Goal: Task Accomplishment & Management: Manage account settings

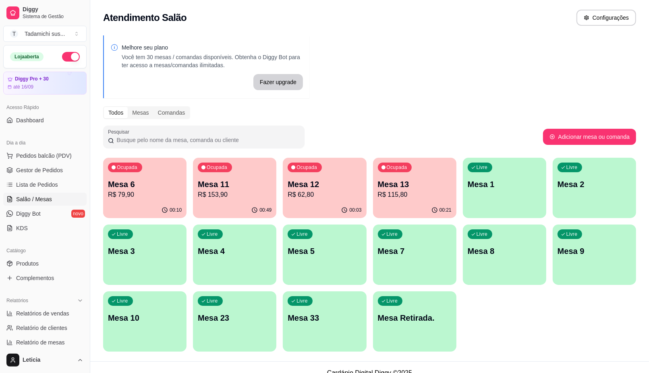
click at [589, 196] on div "Livre Mesa 2" at bounding box center [594, 183] width 83 height 51
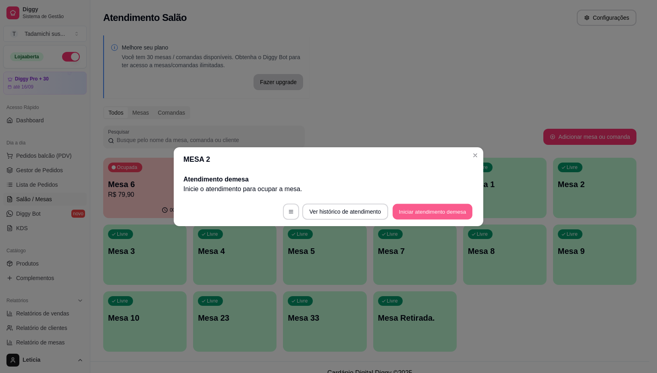
click at [438, 214] on button "Iniciar atendimento de mesa" at bounding box center [432, 212] width 80 height 16
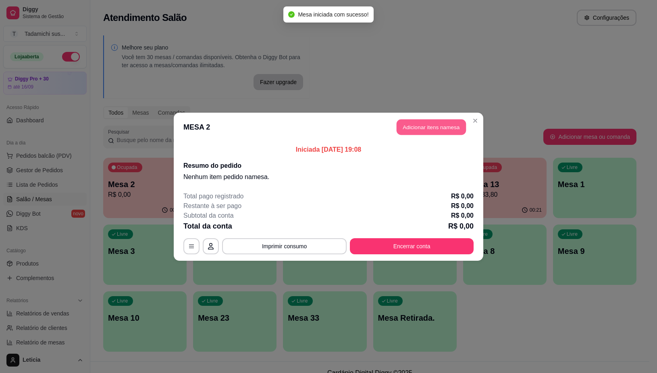
click at [410, 130] on button "Adicionar itens na mesa" at bounding box center [430, 127] width 69 height 16
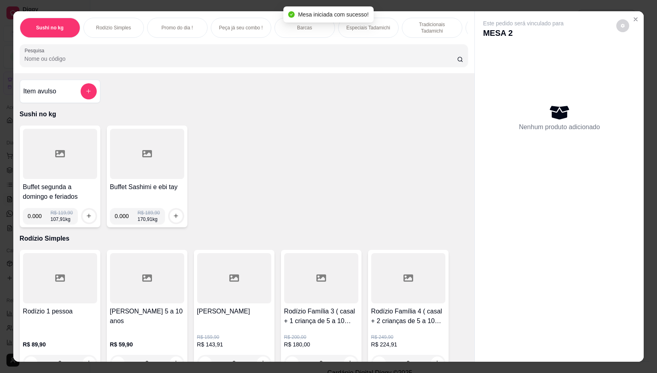
click at [119, 60] on input "Pesquisa" at bounding box center [241, 59] width 432 height 8
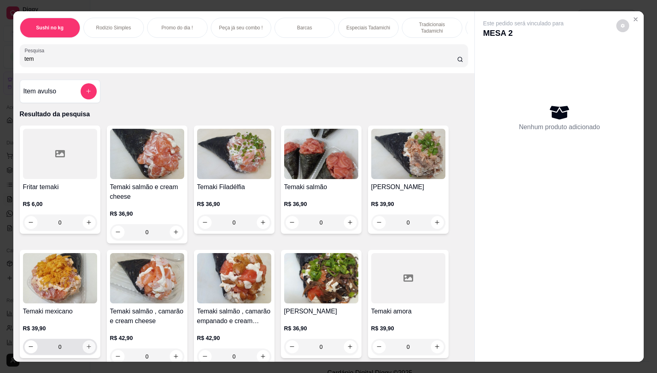
type input "tem"
click at [83, 352] on button "increase-product-quantity" at bounding box center [89, 347] width 13 height 13
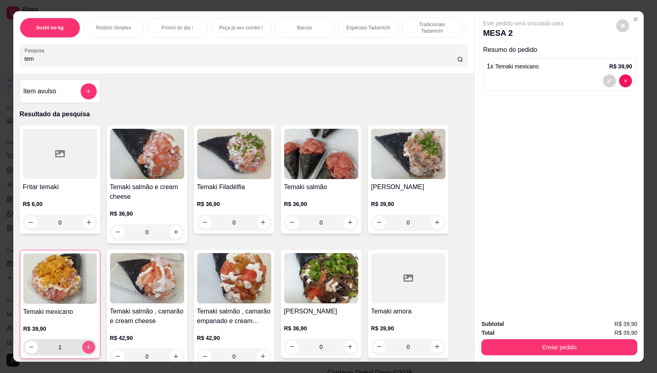
type input "1"
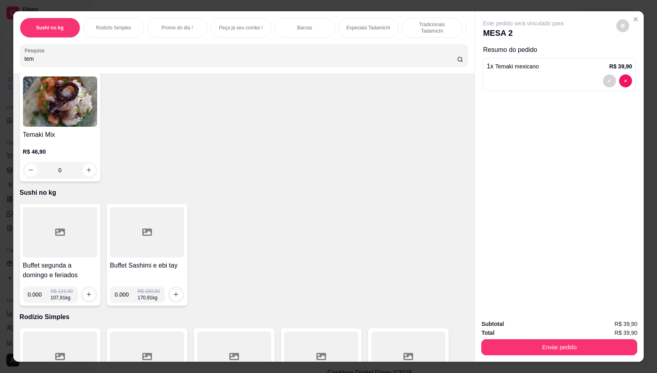
scroll to position [302, 0]
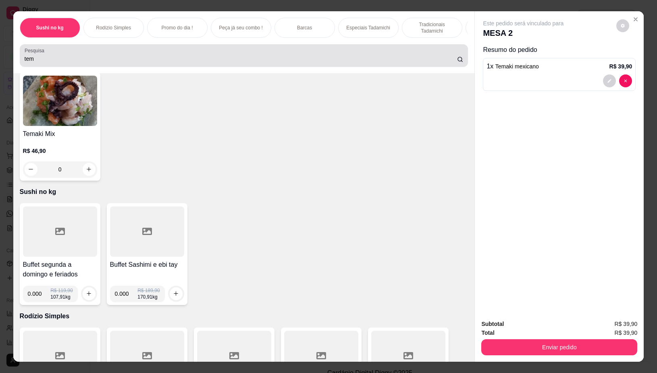
click at [78, 62] on input "tem" at bounding box center [241, 59] width 432 height 8
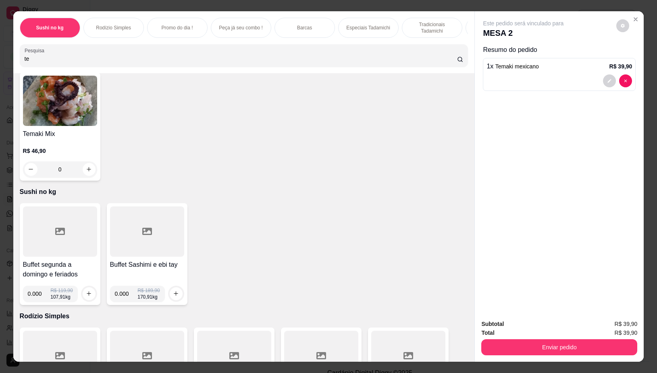
type input "t"
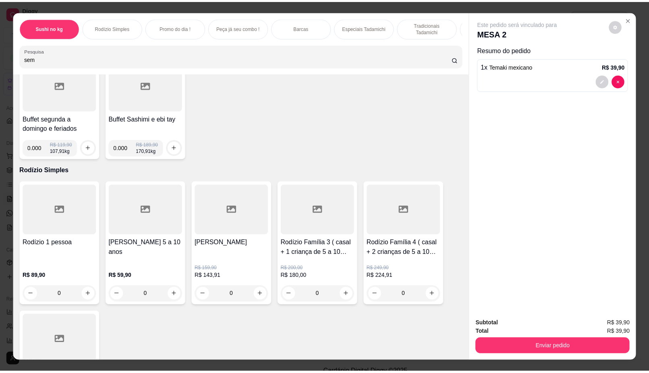
scroll to position [0, 0]
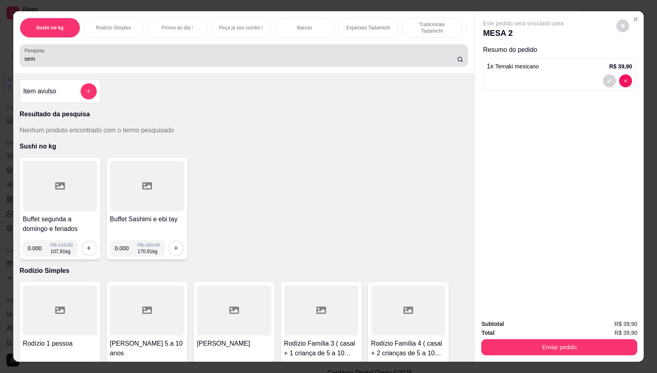
click at [47, 62] on input "sem" at bounding box center [241, 59] width 432 height 8
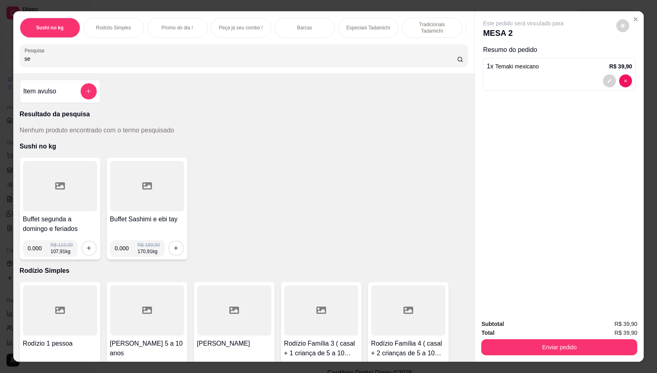
type input "s"
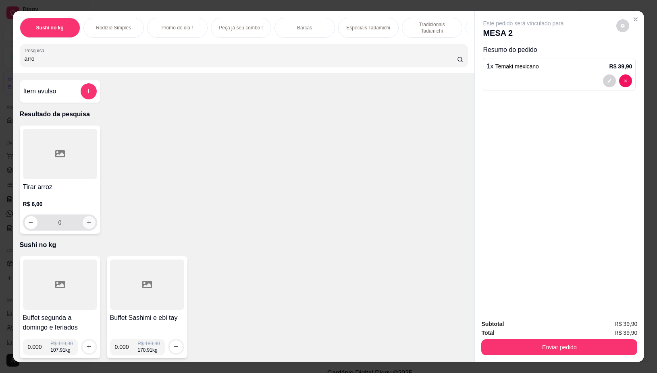
type input "arro"
click at [83, 226] on button "increase-product-quantity" at bounding box center [89, 222] width 13 height 13
type input "1"
click at [55, 61] on input "arro" at bounding box center [241, 59] width 432 height 8
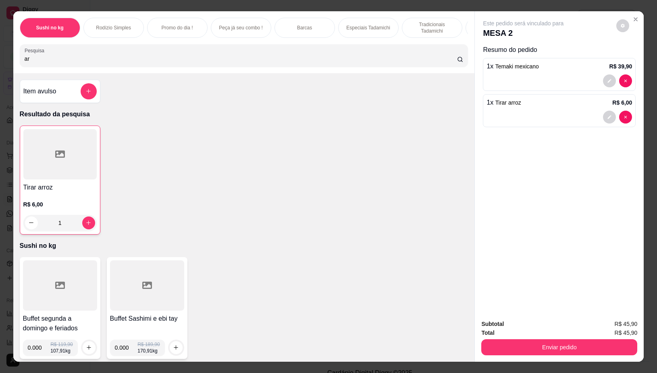
type input "a"
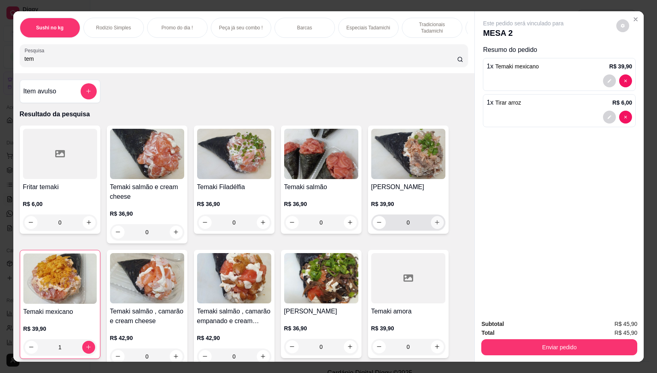
type input "tem"
click at [434, 226] on icon "increase-product-quantity" at bounding box center [437, 223] width 6 height 6
type input "1"
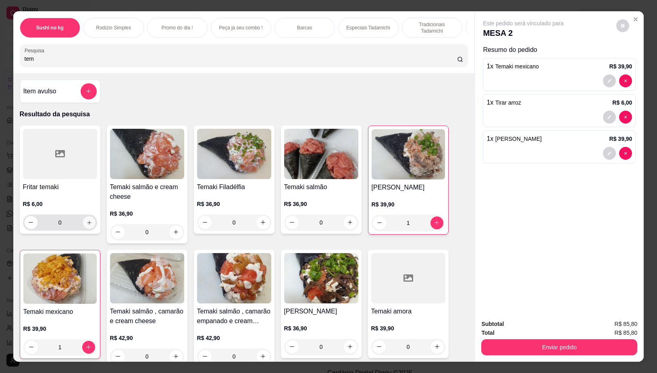
click at [87, 224] on icon "increase-product-quantity" at bounding box center [89, 223] width 6 height 6
type input "1"
click at [85, 59] on input "tem" at bounding box center [241, 59] width 432 height 8
type input "t"
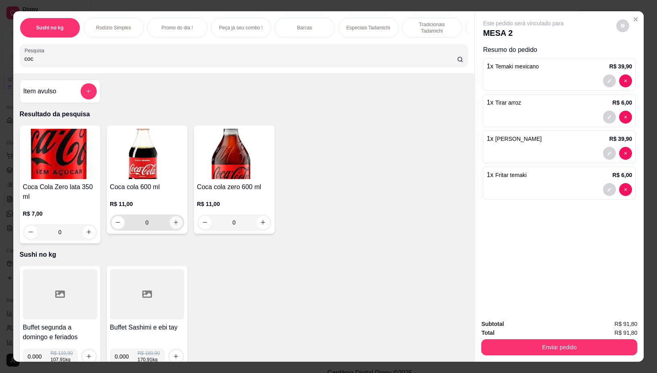
type input "coc"
click at [173, 226] on icon "increase-product-quantity" at bounding box center [176, 223] width 6 height 6
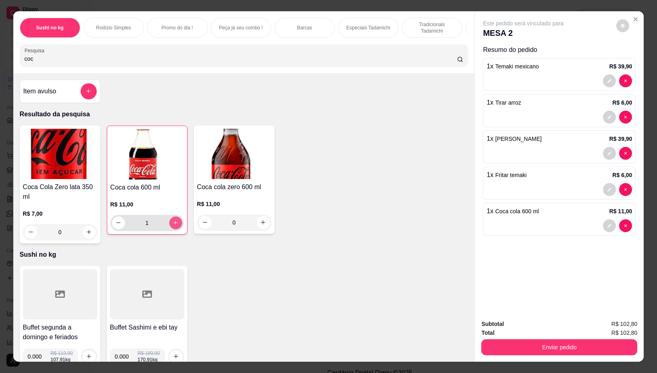
type input "1"
click at [260, 226] on icon "increase-product-quantity" at bounding box center [263, 223] width 6 height 6
type input "1"
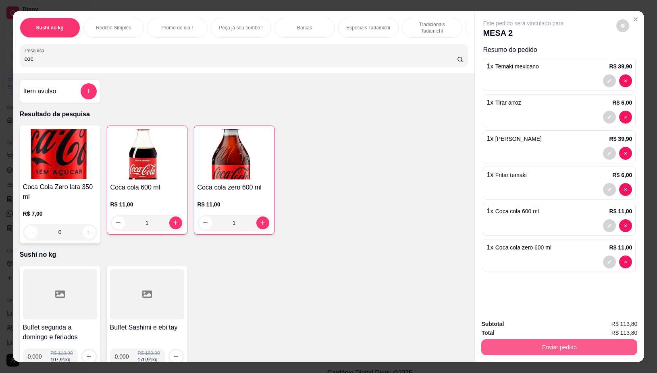
click at [574, 344] on button "Enviar pedido" at bounding box center [559, 348] width 156 height 16
click at [548, 321] on button "Não registrar e enviar pedido" at bounding box center [532, 324] width 84 height 15
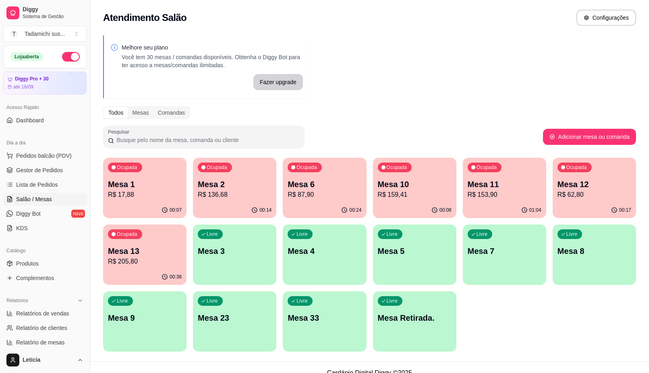
click at [177, 202] on div "Ocupada Mesa 1 R$ 17,88" at bounding box center [144, 180] width 83 height 45
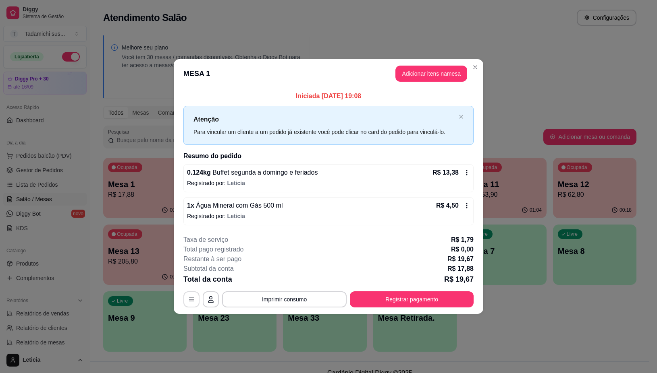
click at [195, 295] on button "button" at bounding box center [191, 300] width 16 height 16
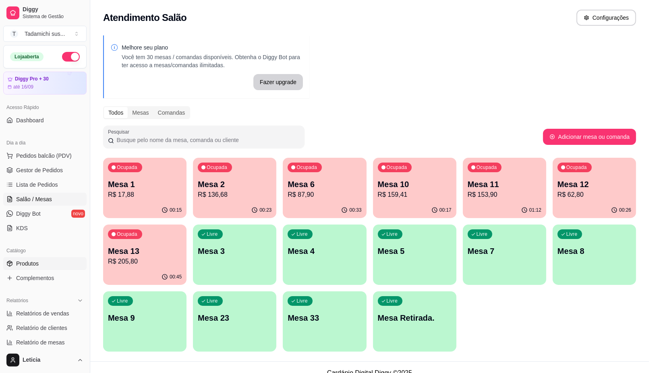
click at [33, 269] on link "Produtos" at bounding box center [44, 263] width 83 height 13
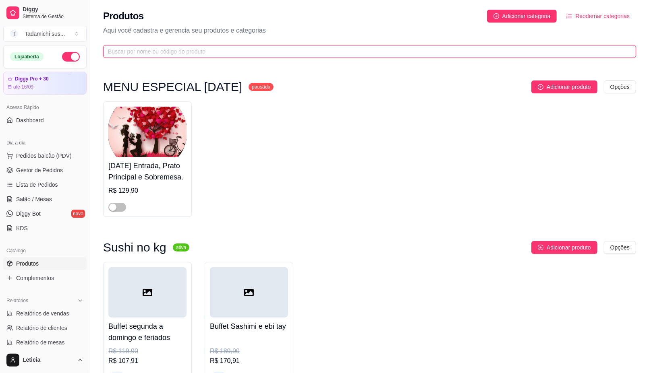
click at [205, 49] on input "text" at bounding box center [366, 51] width 517 height 9
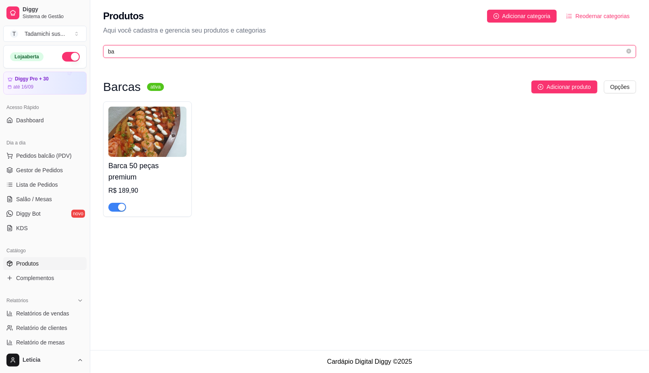
type input "b"
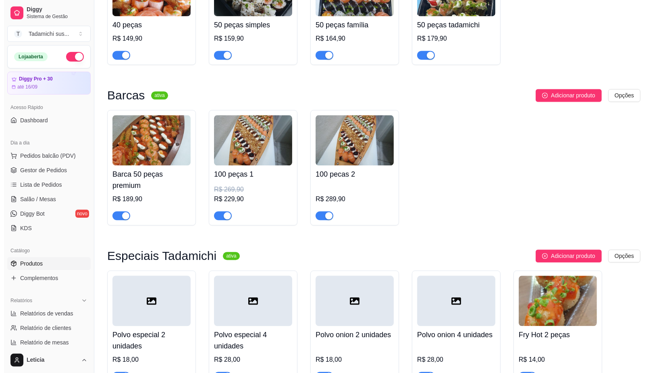
scroll to position [1611, 0]
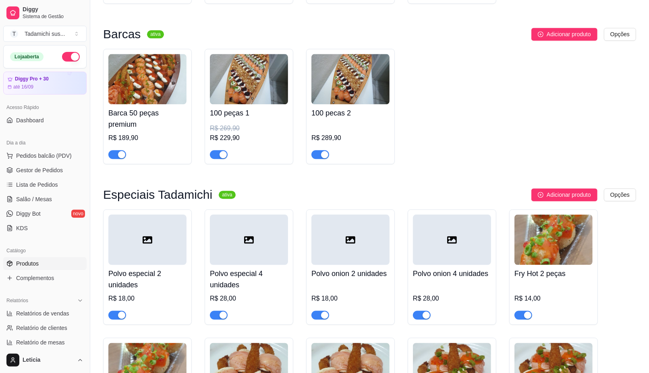
click at [248, 93] on img at bounding box center [249, 79] width 78 height 50
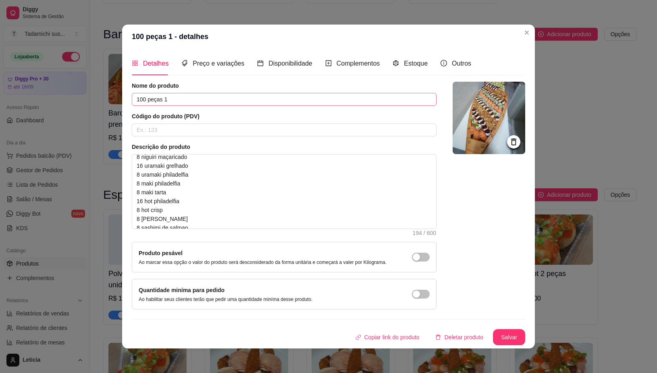
scroll to position [0, 0]
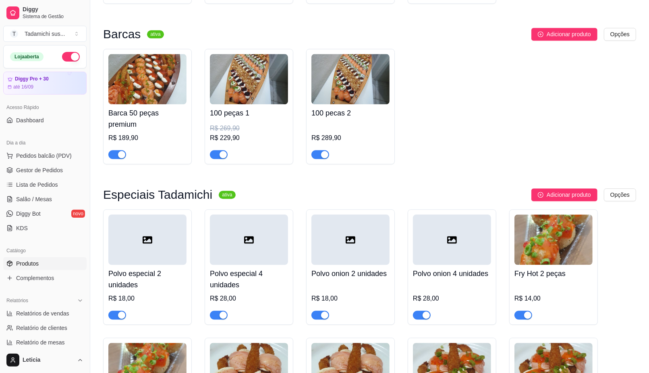
click at [345, 84] on img at bounding box center [350, 79] width 78 height 50
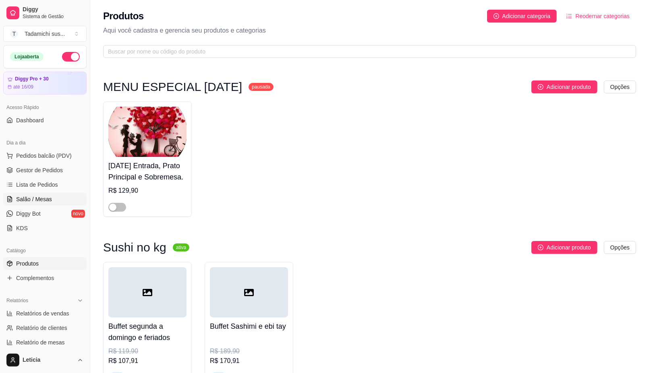
click at [39, 197] on span "Salão / Mesas" at bounding box center [34, 199] width 36 height 8
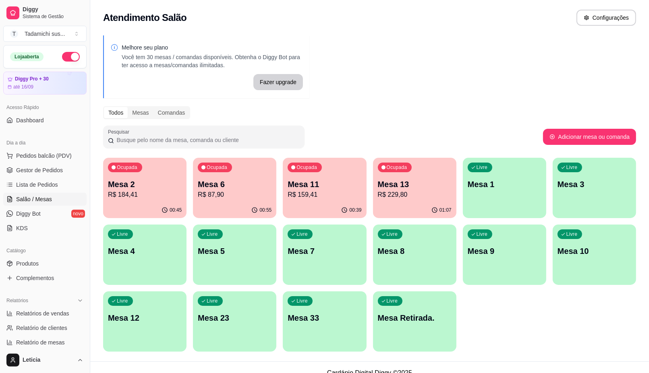
click at [123, 186] on p "Mesa 2" at bounding box center [145, 184] width 74 height 11
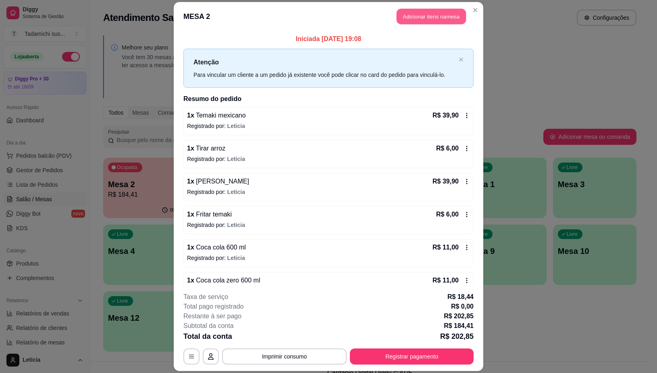
click at [405, 19] on button "Adicionar itens na mesa" at bounding box center [430, 16] width 69 height 16
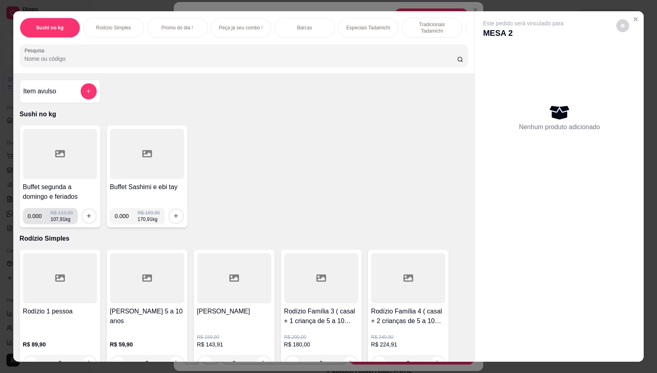
click at [36, 224] on input "0.000" at bounding box center [39, 216] width 23 height 16
type input "0.254"
click at [90, 220] on button "increase-product-quantity" at bounding box center [89, 216] width 12 height 12
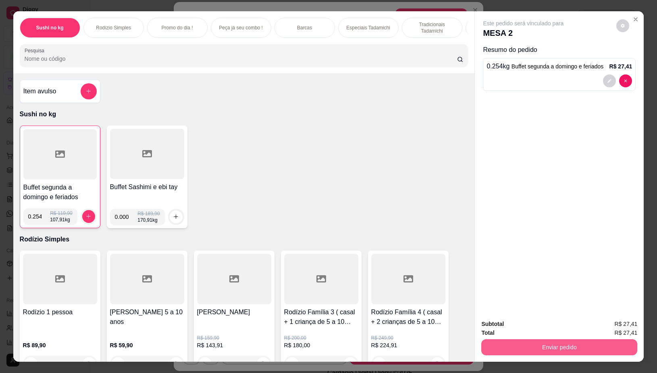
click at [579, 345] on button "Enviar pedido" at bounding box center [559, 348] width 156 height 16
click at [536, 329] on button "Não registrar e enviar pedido" at bounding box center [532, 324] width 84 height 15
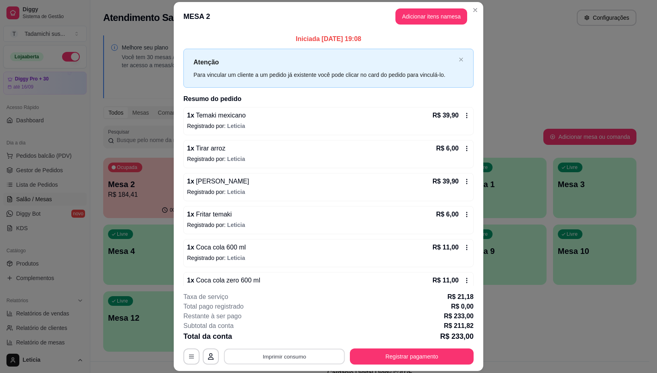
click at [317, 359] on button "Imprimir consumo" at bounding box center [284, 357] width 121 height 16
click at [294, 323] on button "IMPRESSORA" at bounding box center [283, 322] width 60 height 12
click at [420, 358] on button "Registrar pagamento" at bounding box center [412, 357] width 124 height 16
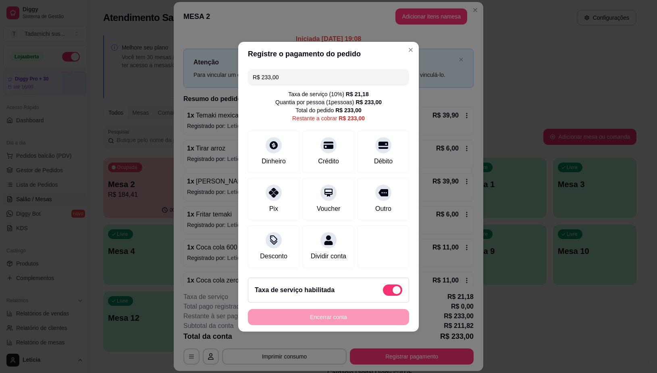
click at [383, 296] on span at bounding box center [392, 290] width 19 height 11
click at [382, 297] on input "checkbox" at bounding box center [384, 294] width 5 height 5
checkbox input "true"
type input "R$ 211,82"
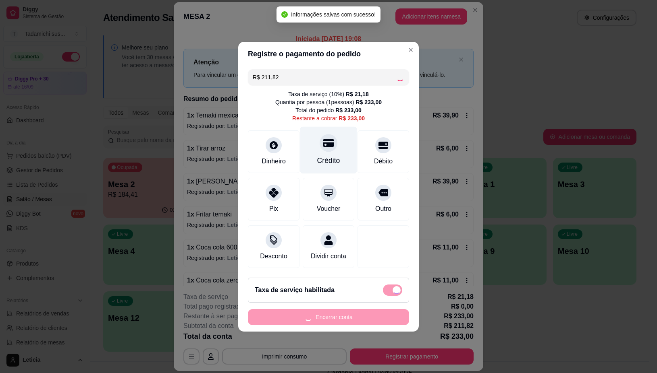
checkbox input "false"
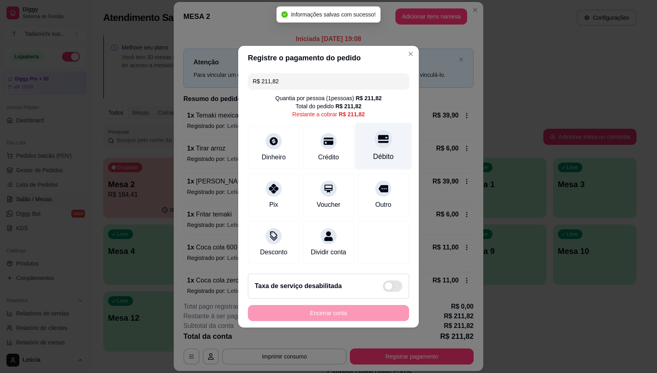
click at [373, 151] on div "Débito" at bounding box center [383, 156] width 21 height 10
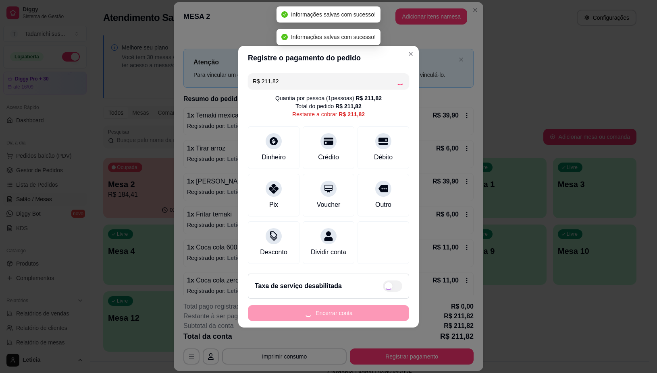
type input "R$ 0,00"
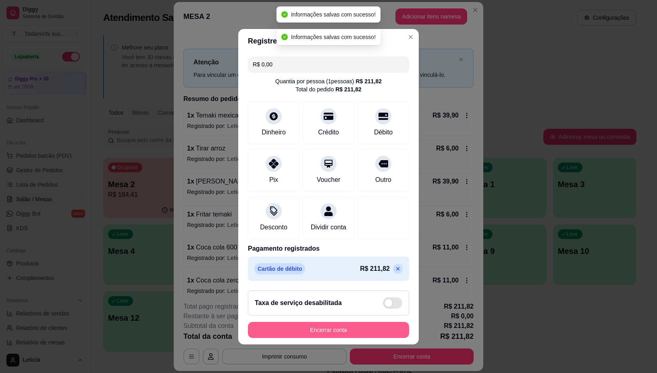
click at [284, 338] on button "Encerrar conta" at bounding box center [328, 330] width 161 height 16
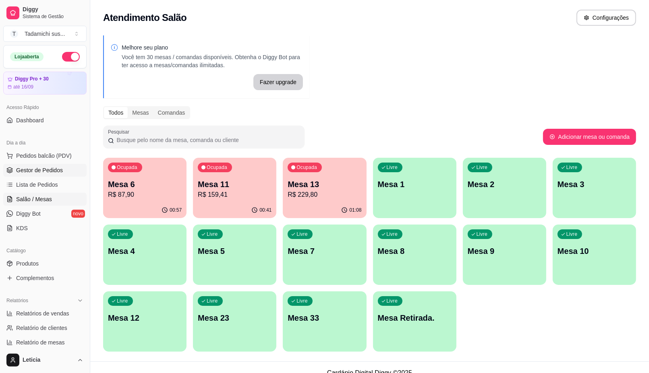
click at [43, 172] on span "Gestor de Pedidos" at bounding box center [39, 170] width 47 height 8
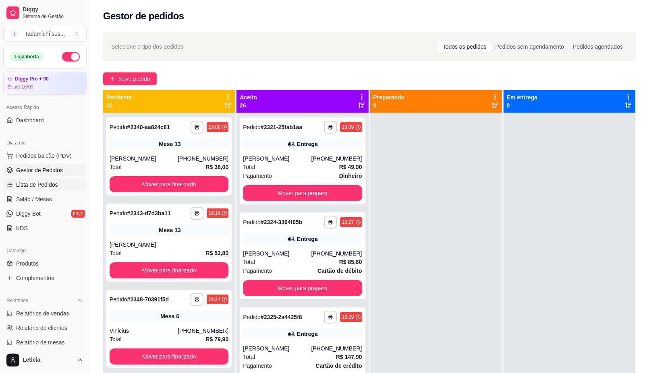
click at [43, 184] on span "Lista de Pedidos" at bounding box center [37, 185] width 42 height 8
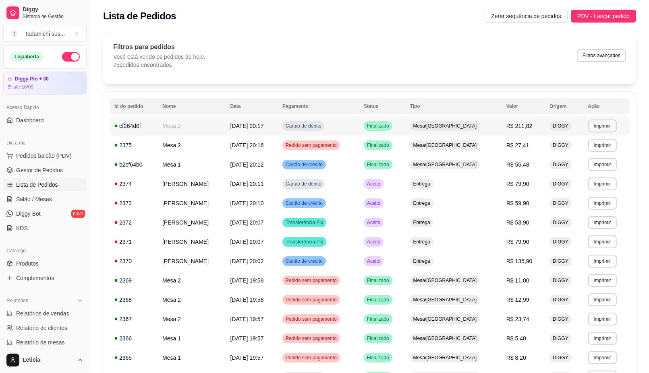
click at [195, 129] on td "Mesa 2" at bounding box center [191, 125] width 68 height 19
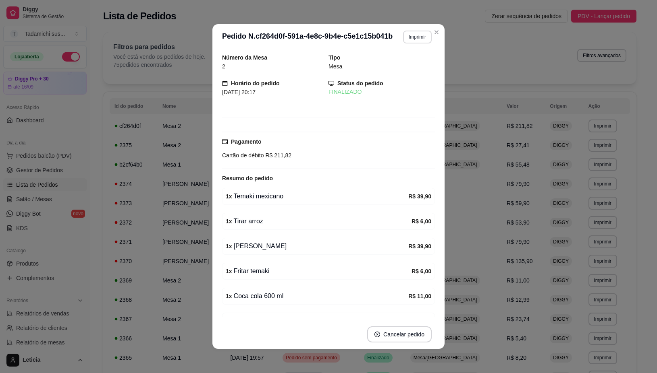
click at [406, 39] on button "Imprimir" at bounding box center [417, 37] width 29 height 13
click at [392, 65] on button "IMPRESSORA" at bounding box center [397, 65] width 62 height 13
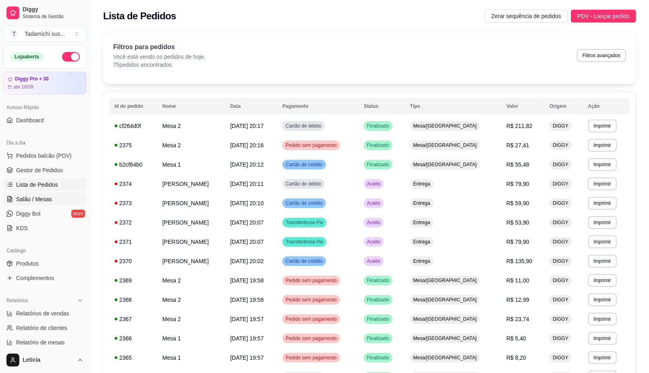
click at [42, 198] on span "Salão / Mesas" at bounding box center [34, 199] width 36 height 8
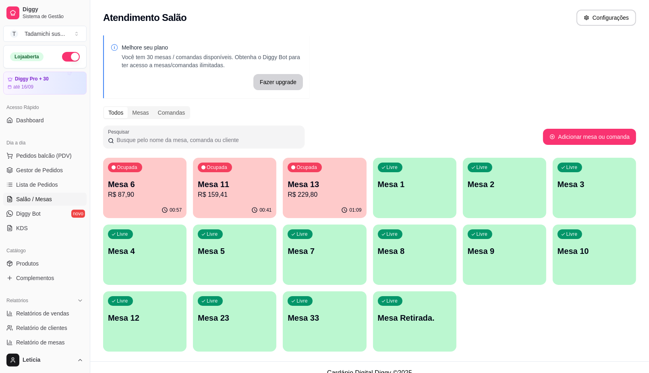
click at [160, 188] on p "Mesa 6" at bounding box center [145, 184] width 74 height 11
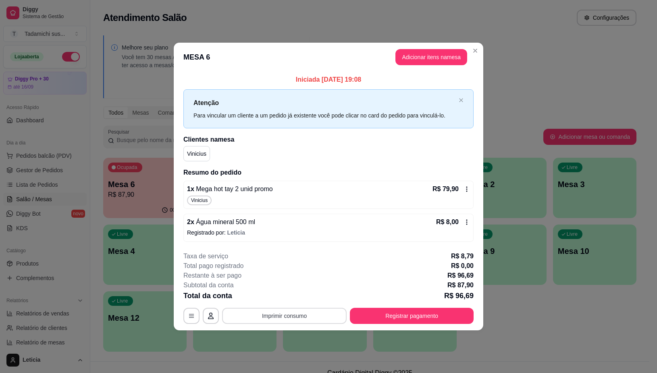
click at [330, 315] on button "Imprimir consumo" at bounding box center [284, 316] width 124 height 16
click at [297, 281] on button "IMPRESSORA" at bounding box center [287, 281] width 60 height 12
click at [432, 311] on button "Registrar pagamento" at bounding box center [412, 316] width 124 height 16
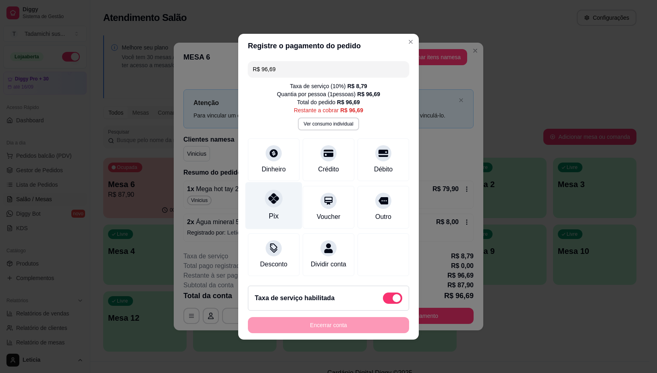
click at [271, 211] on div "Pix" at bounding box center [274, 216] width 10 height 10
type input "R$ 0,00"
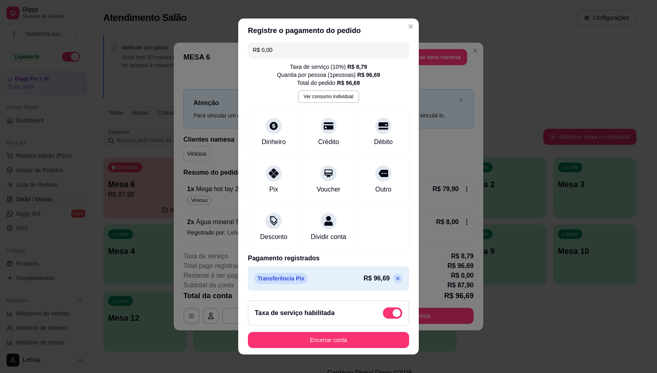
scroll to position [7, 0]
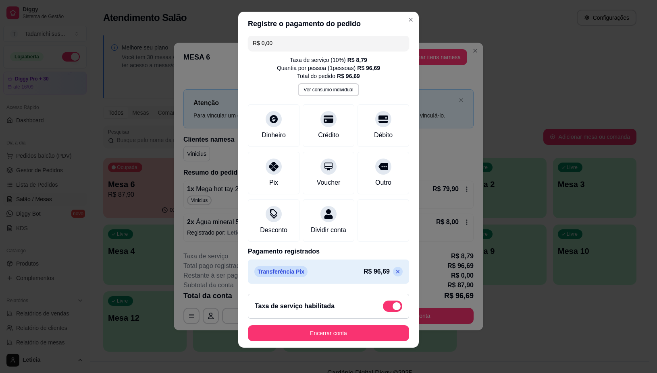
click at [383, 307] on span at bounding box center [392, 306] width 19 height 11
click at [382, 308] on input "checkbox" at bounding box center [384, 310] width 5 height 5
checkbox input "true"
type input "-R$ 8,79"
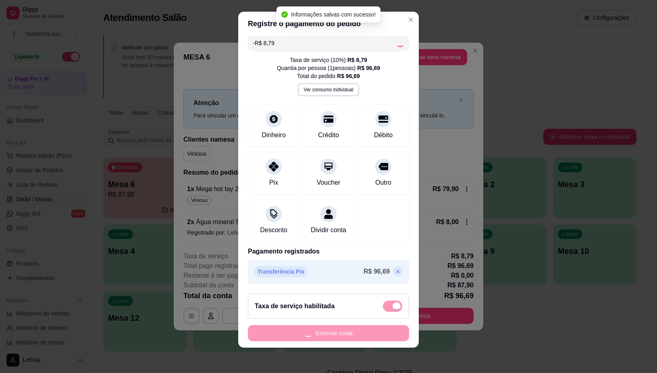
checkbox input "false"
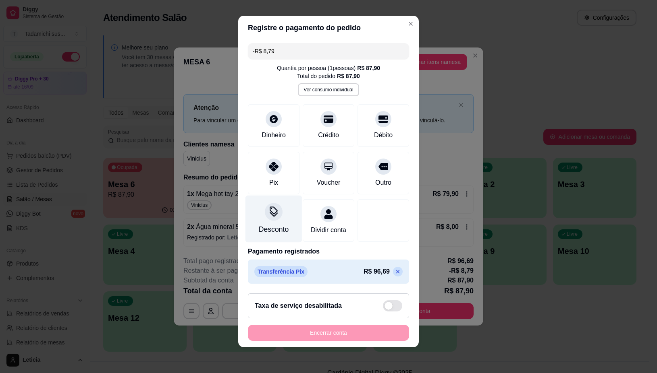
scroll to position [0, 0]
click at [394, 275] on icon at bounding box center [397, 272] width 6 height 6
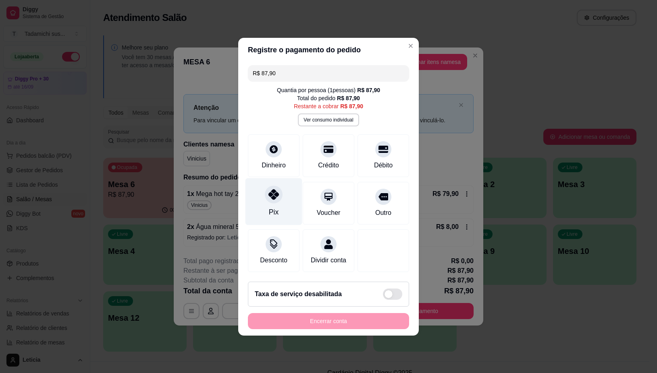
click at [280, 206] on div "Pix" at bounding box center [273, 201] width 57 height 47
type input "R$ 0,00"
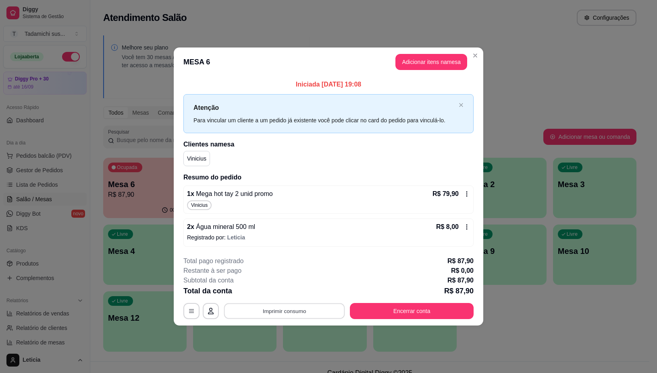
click at [309, 309] on button "Imprimir consumo" at bounding box center [284, 312] width 121 height 16
click at [296, 280] on button "IMPRESSORA" at bounding box center [286, 277] width 62 height 13
click at [416, 307] on button "Encerrar conta" at bounding box center [412, 311] width 124 height 16
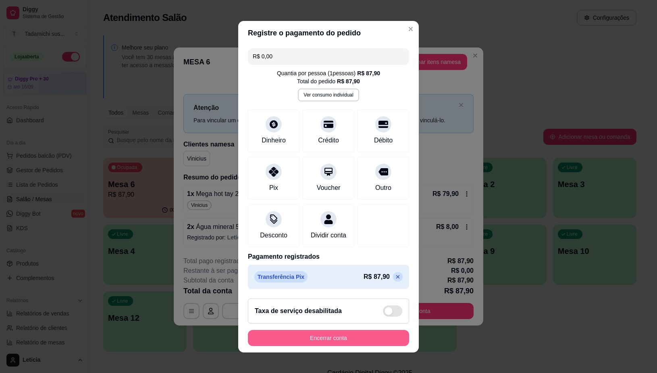
click at [342, 340] on button "Encerrar conta" at bounding box center [328, 338] width 161 height 16
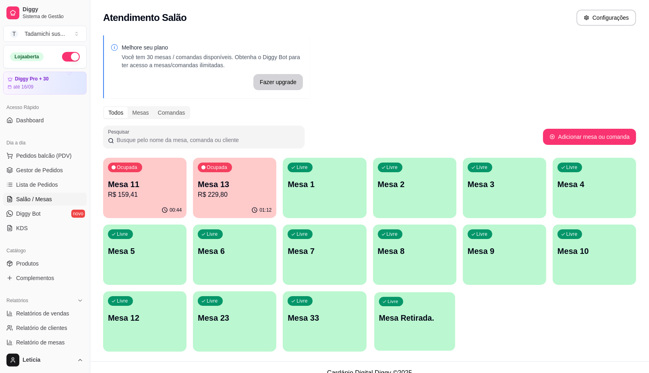
click at [403, 336] on div "Livre Mesa Retirada." at bounding box center [414, 316] width 81 height 49
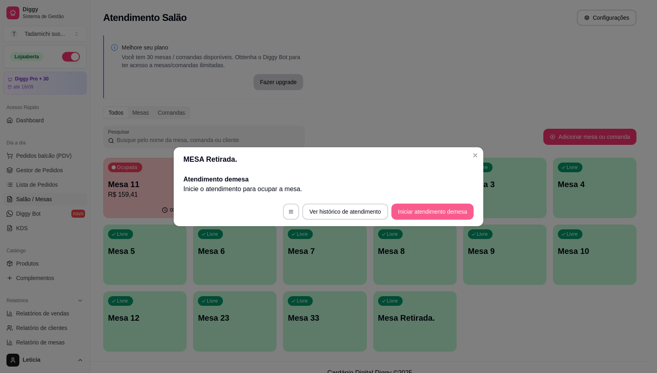
click at [431, 210] on button "Iniciar atendimento de mesa" at bounding box center [432, 212] width 82 height 16
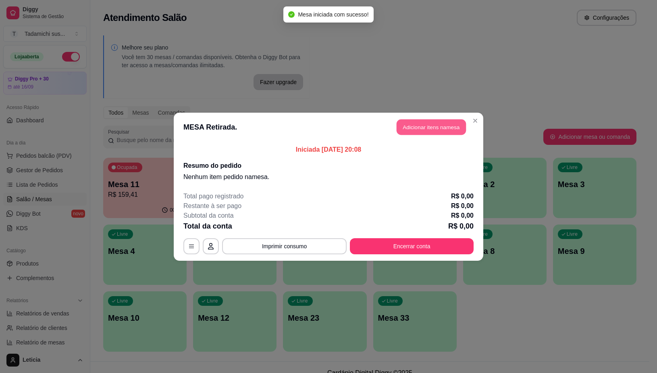
click at [428, 128] on button "Adicionar itens na mesa" at bounding box center [430, 127] width 69 height 16
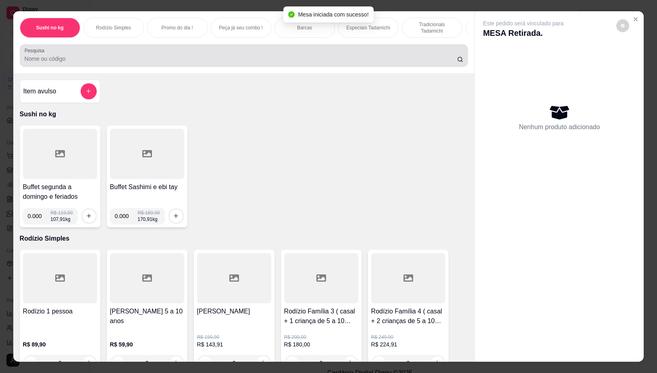
click at [81, 60] on input "Pesquisa" at bounding box center [241, 59] width 432 height 8
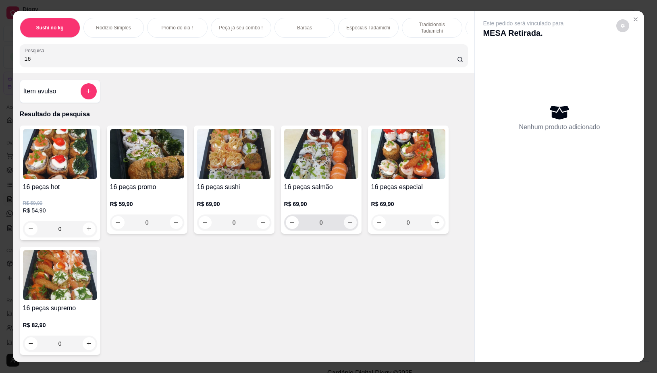
type input "16"
click at [347, 226] on icon "increase-product-quantity" at bounding box center [350, 223] width 6 height 6
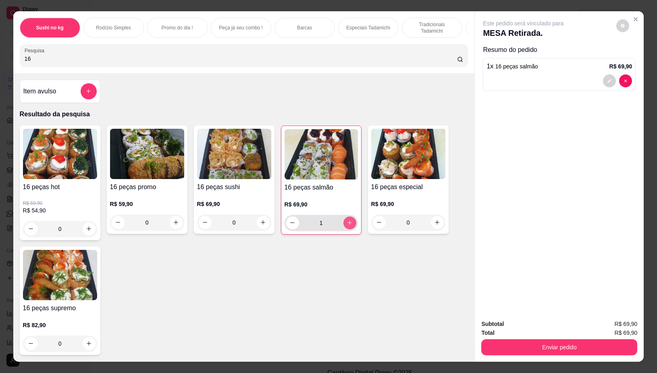
type input "1"
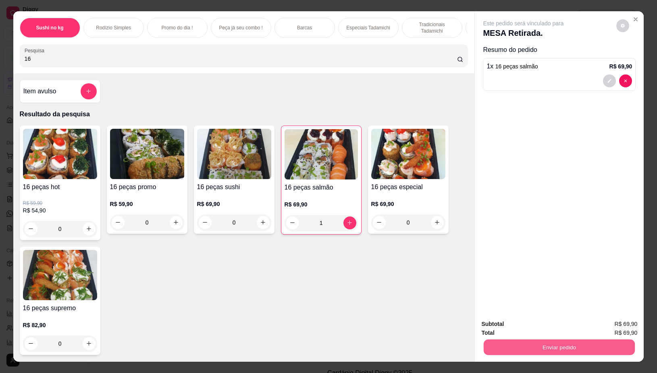
click at [505, 348] on button "Enviar pedido" at bounding box center [558, 348] width 151 height 16
click at [495, 321] on button "Não registrar e enviar pedido" at bounding box center [532, 324] width 84 height 15
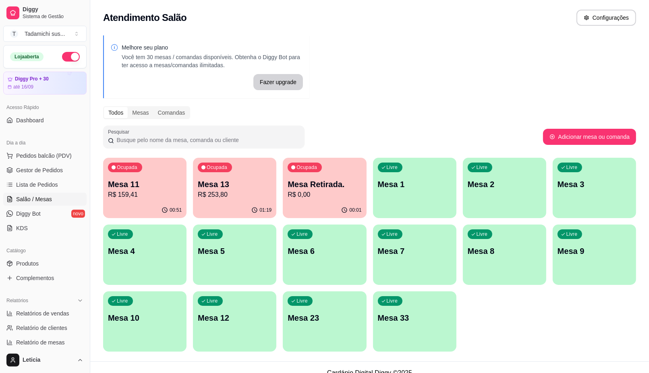
click at [429, 333] on div "Livre Mesa 33" at bounding box center [414, 317] width 83 height 51
click at [319, 201] on div "Ocupada Mesa Retirada. R$ 0,00" at bounding box center [324, 180] width 83 height 45
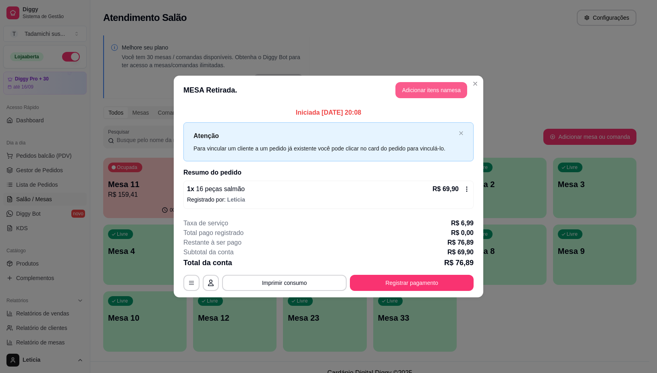
click at [405, 89] on button "Adicionar itens na mesa" at bounding box center [431, 90] width 72 height 16
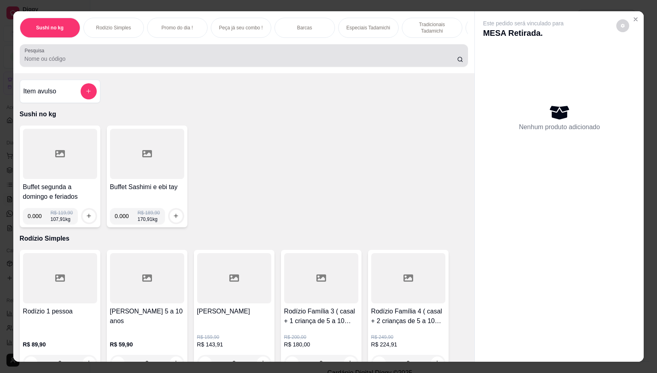
click at [242, 63] on input "Pesquisa" at bounding box center [241, 59] width 432 height 8
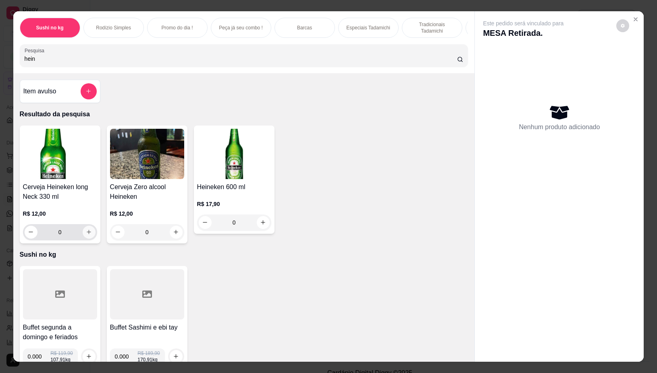
type input "hein"
click at [87, 234] on icon "increase-product-quantity" at bounding box center [89, 232] width 6 height 6
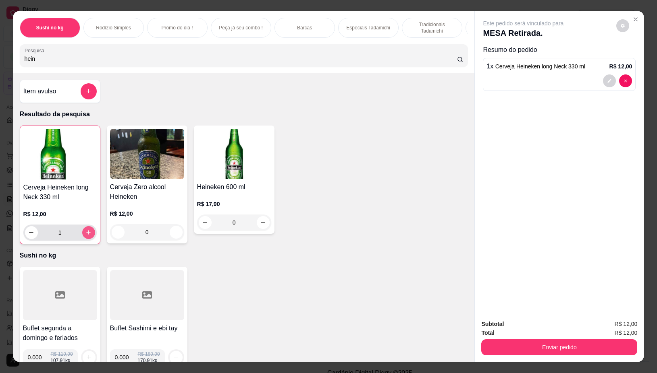
type input "1"
click at [87, 234] on icon "increase-product-quantity" at bounding box center [88, 233] width 6 height 6
type input "2"
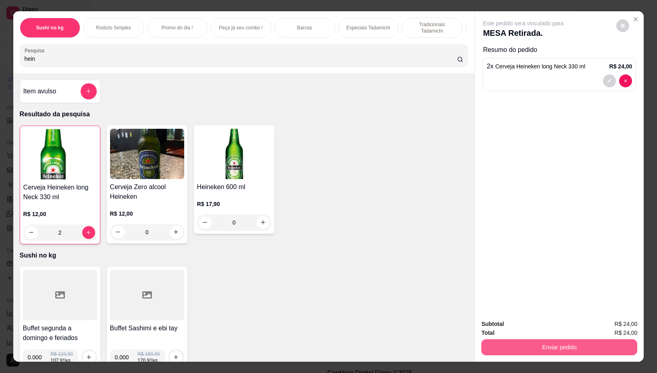
click at [538, 340] on button "Enviar pedido" at bounding box center [559, 348] width 156 height 16
click at [534, 325] on button "Não registrar e enviar pedido" at bounding box center [532, 324] width 84 height 15
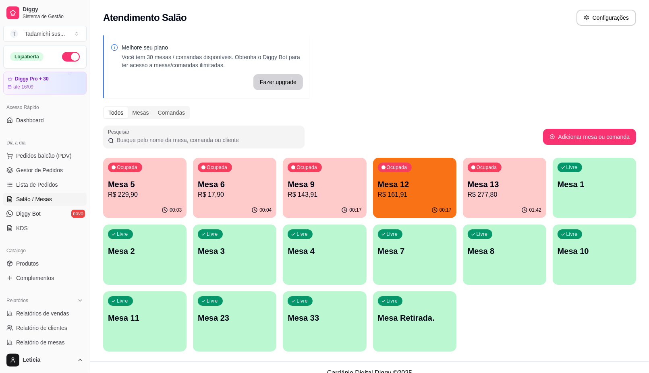
click at [214, 207] on div "00:04" at bounding box center [234, 211] width 83 height 16
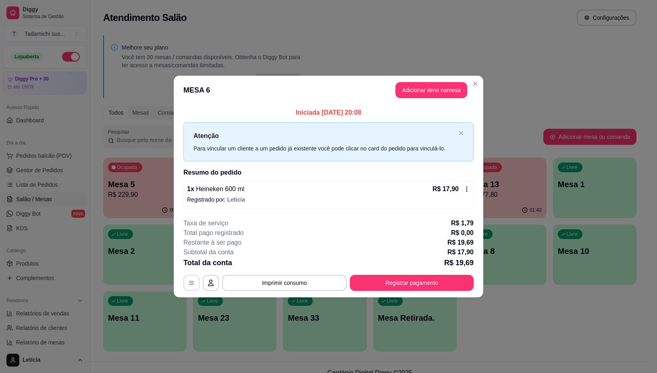
click at [193, 282] on icon "button" at bounding box center [191, 284] width 5 height 4
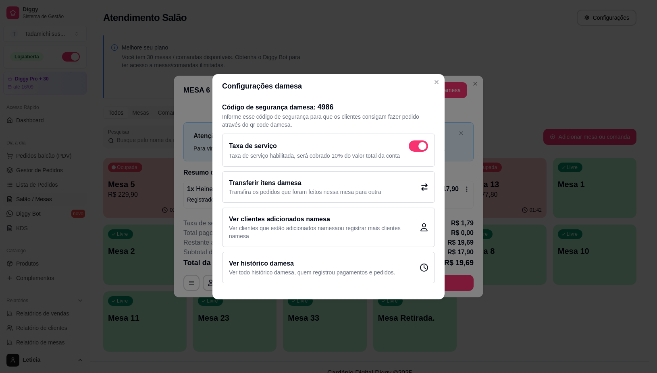
click at [353, 193] on p "Transfira os pedidos que foram feitos nessa mesa para outra" at bounding box center [305, 192] width 152 height 8
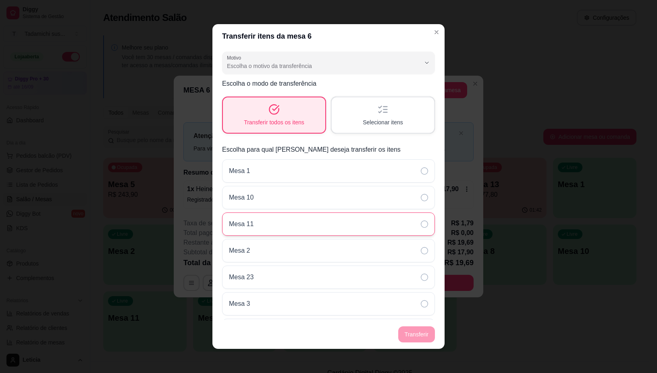
click at [272, 225] on div "Mesa 11" at bounding box center [328, 224] width 213 height 23
click at [404, 336] on footer "Transferir" at bounding box center [328, 334] width 232 height 29
click at [430, 217] on div "Motivo Pedido lançado na mesa errada Mudança de mesa Outro Motivo Escolha o mot…" at bounding box center [328, 184] width 232 height 272
click at [420, 221] on icon at bounding box center [423, 224] width 7 height 7
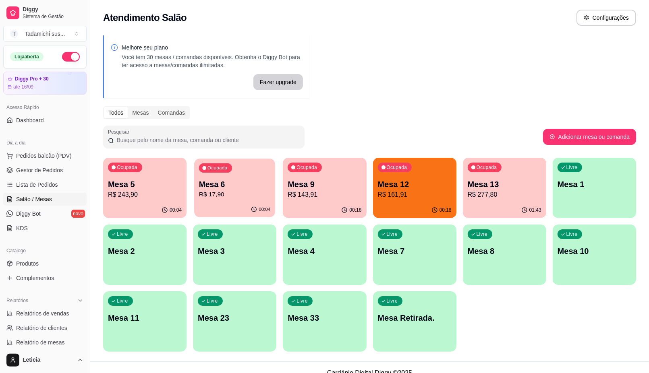
click at [230, 186] on p "Mesa 6" at bounding box center [235, 184] width 72 height 11
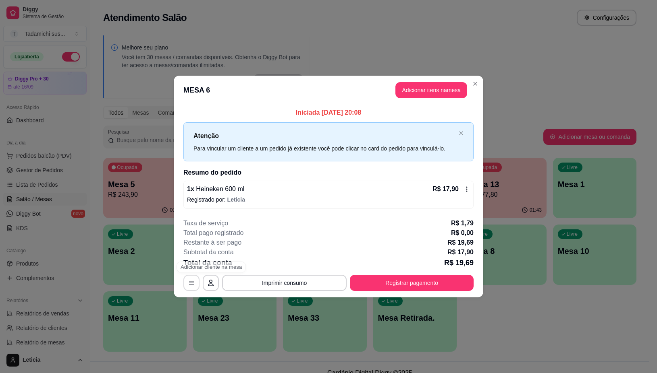
click at [193, 283] on icon "button" at bounding box center [191, 284] width 5 height 4
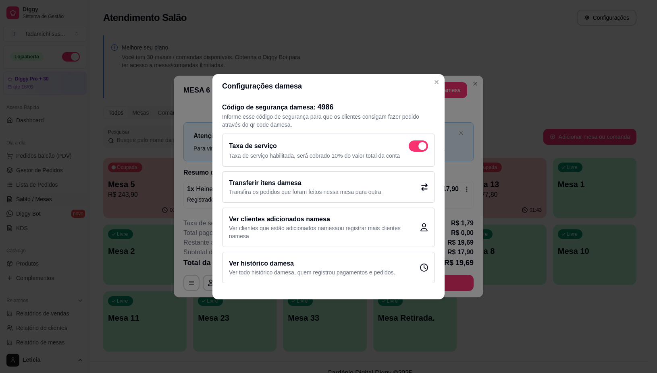
click at [340, 187] on h2 "Transferir itens da mesa" at bounding box center [305, 183] width 152 height 10
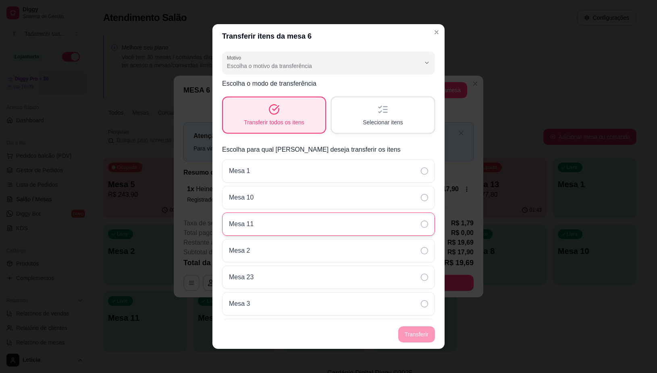
click at [420, 224] on icon at bounding box center [423, 224] width 7 height 7
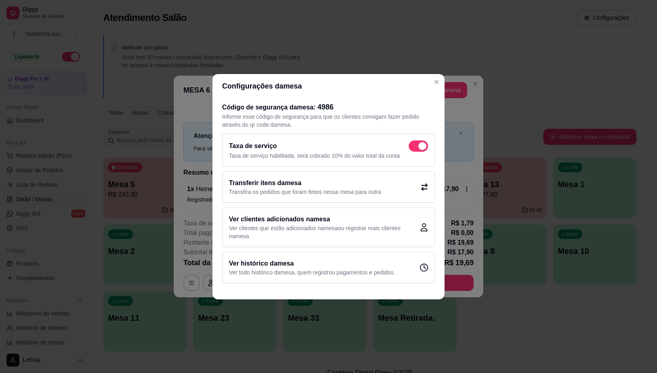
click at [316, 190] on p "Transfira os pedidos que foram feitos nessa mesa para outra" at bounding box center [305, 192] width 152 height 8
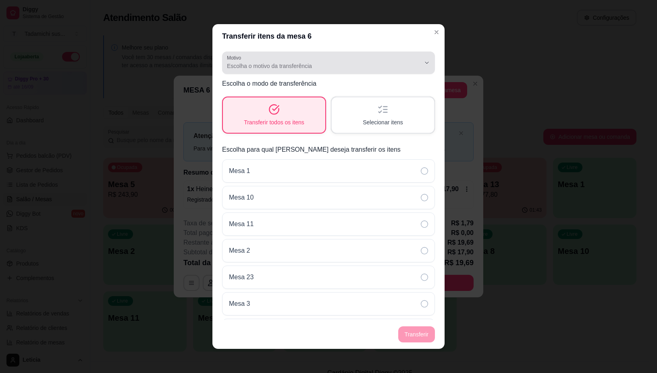
click at [406, 60] on div "Escolha o motivo da transferência" at bounding box center [323, 63] width 193 height 16
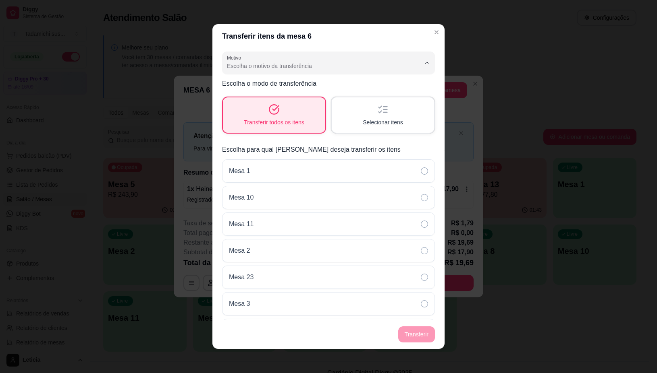
click at [273, 99] on span "Mudança de mesa" at bounding box center [316, 98] width 177 height 8
type input "TABLE_TRANSFER"
select select "TABLE_TRANSFER"
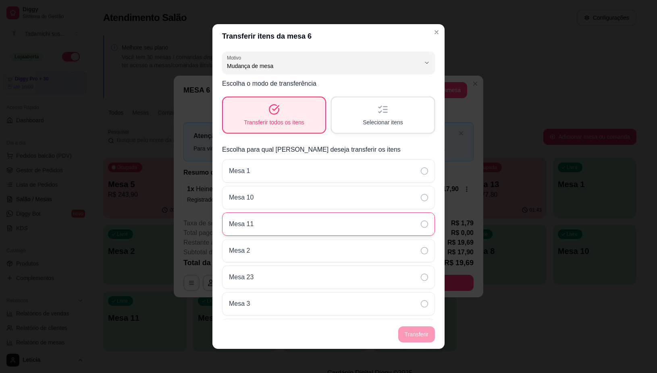
click at [407, 222] on div "Mesa 11" at bounding box center [328, 224] width 213 height 23
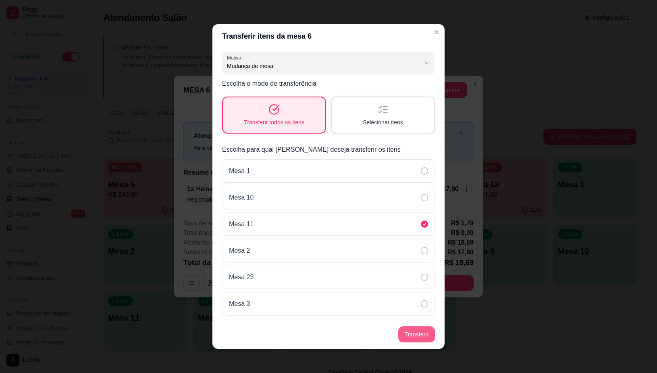
click at [418, 335] on button "Transferir" at bounding box center [416, 335] width 37 height 16
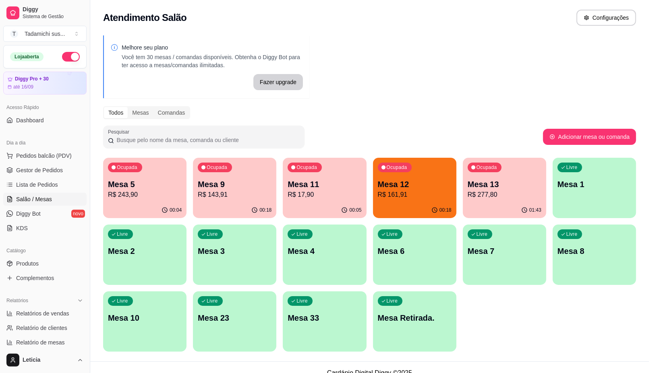
click at [383, 194] on p "R$ 161,91" at bounding box center [415, 195] width 74 height 10
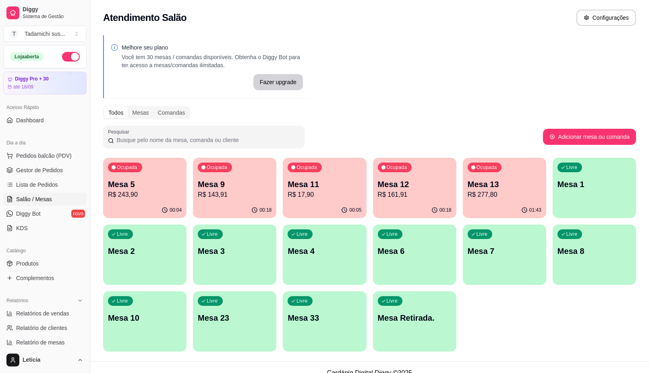
drag, startPoint x: 401, startPoint y: 180, endPoint x: 385, endPoint y: 194, distance: 21.4
drag, startPoint x: 385, startPoint y: 194, endPoint x: 615, endPoint y: 73, distance: 260.2
click at [613, 73] on div "Melhore seu plano Você tem 30 mesas / comandas disponíveis. Obtenha o Diggy Bot…" at bounding box center [369, 196] width 559 height 331
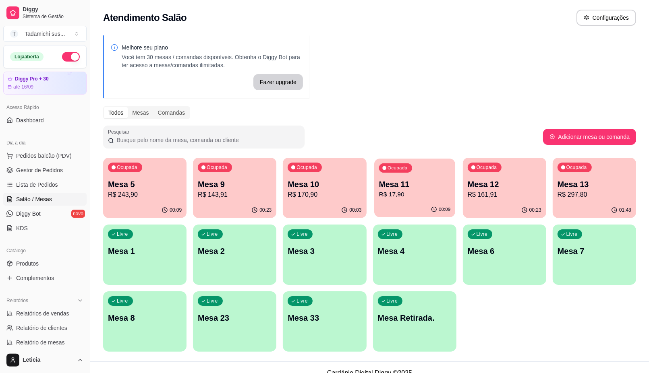
click at [438, 190] on p "R$ 17,90" at bounding box center [415, 194] width 72 height 9
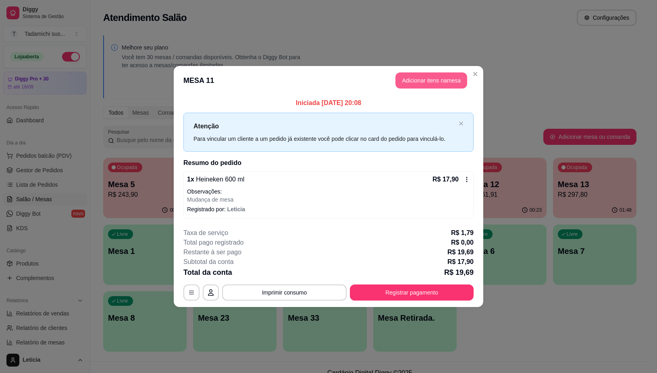
click at [433, 70] on header "MESA 11 Adicionar itens na mesa" at bounding box center [328, 80] width 309 height 29
click at [431, 79] on button "Adicionar itens na mesa" at bounding box center [430, 81] width 69 height 16
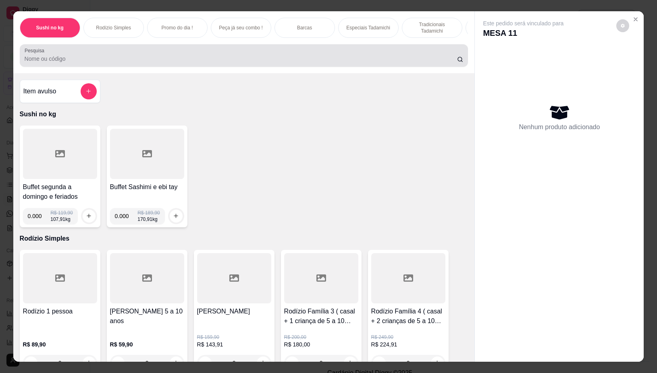
click at [223, 58] on input "Pesquisa" at bounding box center [241, 59] width 432 height 8
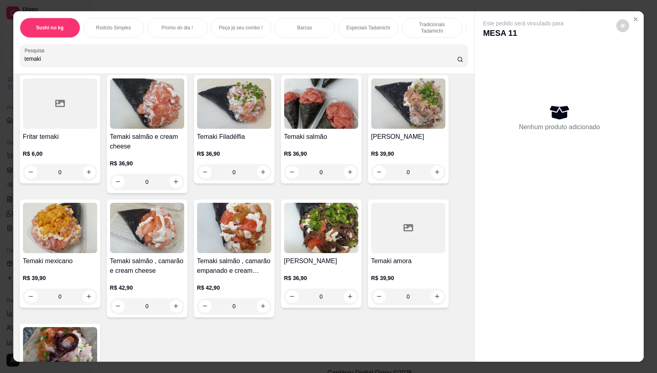
scroll to position [101, 0]
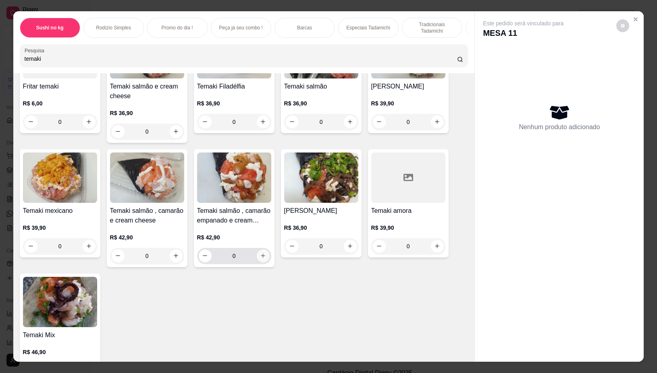
type input "temaki"
click at [261, 257] on icon "increase-product-quantity" at bounding box center [263, 256] width 6 height 6
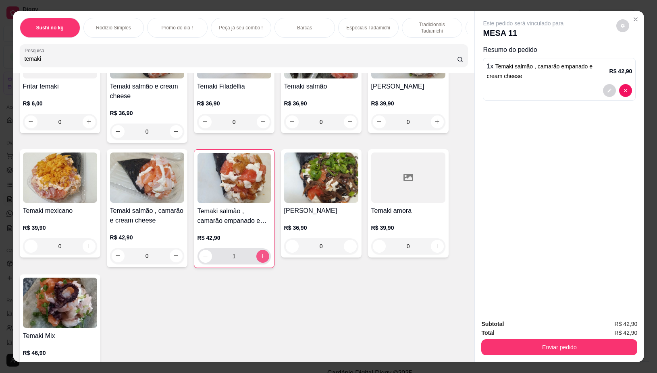
type input "1"
click at [260, 257] on button "increase-product-quantity" at bounding box center [262, 256] width 13 height 13
type input "2"
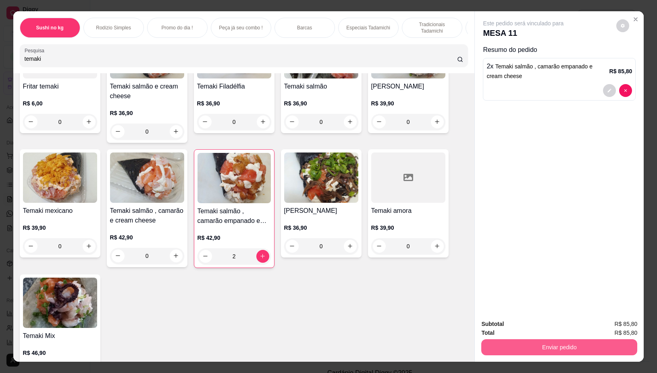
click at [536, 344] on button "Enviar pedido" at bounding box center [559, 348] width 156 height 16
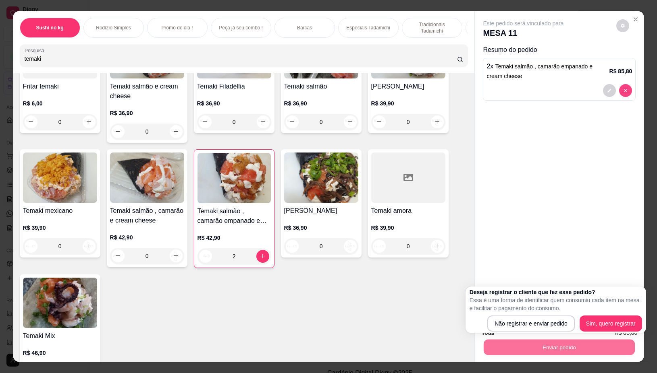
click at [623, 88] on icon "decrease-product-quantity" at bounding box center [625, 90] width 5 height 5
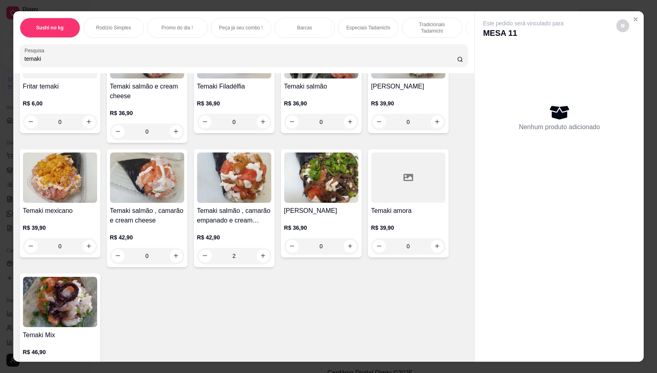
type input "0"
click at [261, 259] on icon "increase-product-quantity" at bounding box center [263, 256] width 6 height 6
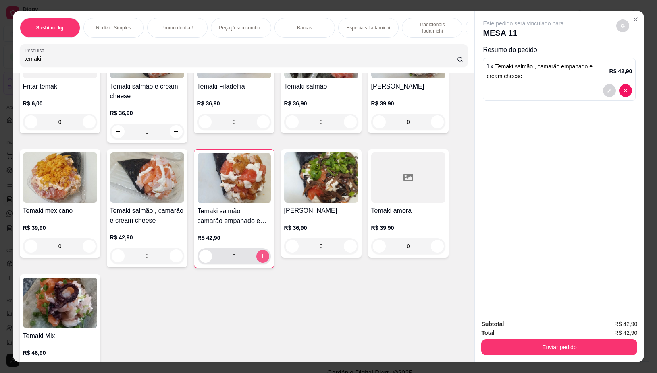
type input "1"
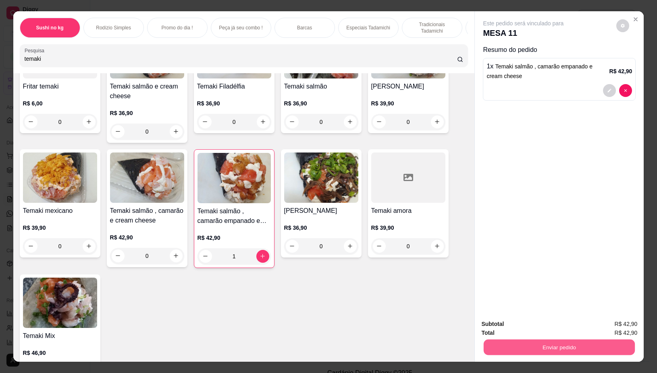
click at [558, 342] on button "Enviar pedido" at bounding box center [558, 348] width 151 height 16
click at [544, 321] on button "Não registrar e enviar pedido" at bounding box center [531, 324] width 81 height 15
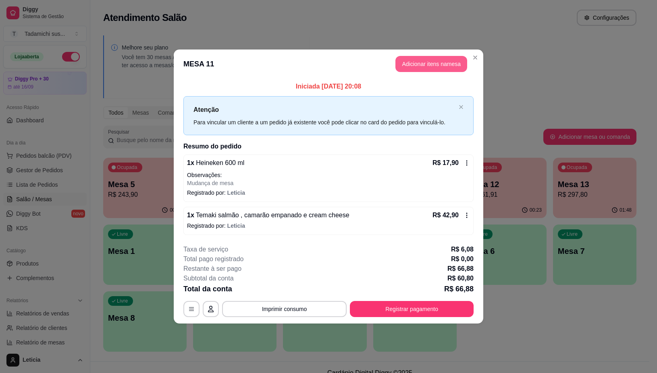
click at [424, 67] on button "Adicionar itens na mesa" at bounding box center [431, 64] width 72 height 16
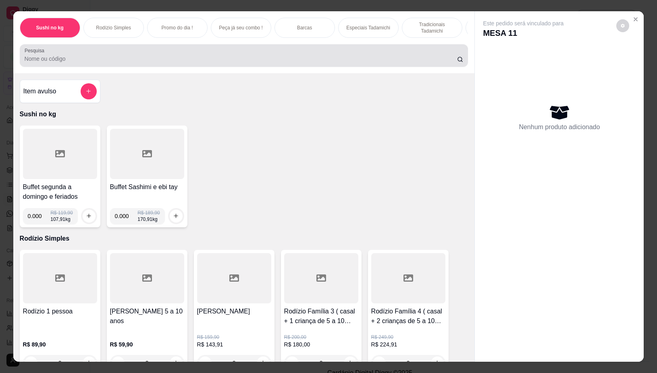
click at [264, 62] on input "Pesquisa" at bounding box center [241, 59] width 432 height 8
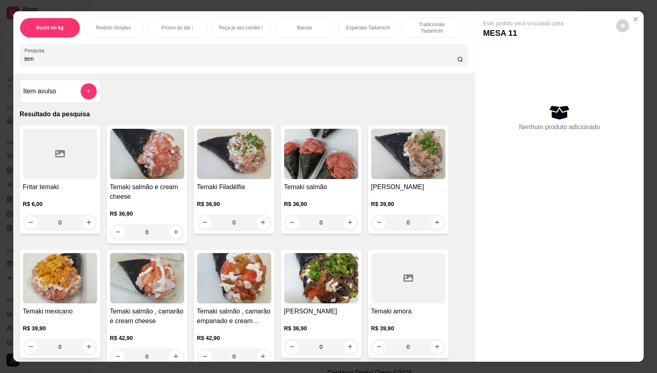
scroll to position [50, 0]
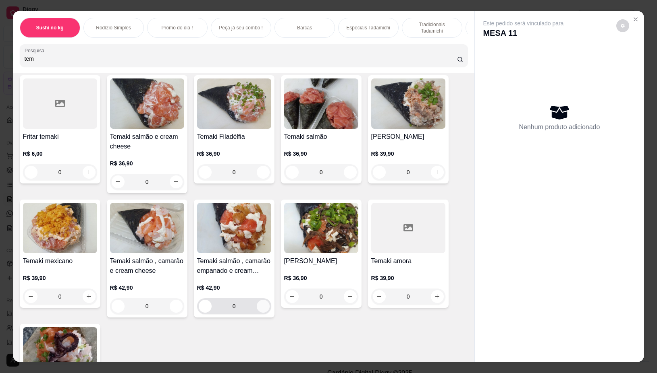
type input "tem"
click at [260, 308] on icon "increase-product-quantity" at bounding box center [263, 306] width 6 height 6
type input "1"
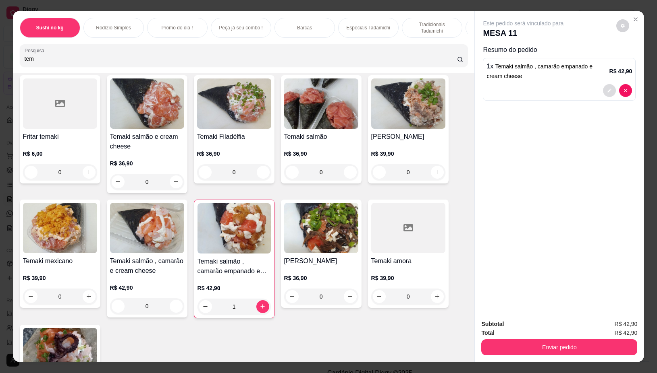
click at [605, 91] on button "decrease-product-quantity" at bounding box center [609, 90] width 13 height 13
click at [86, 174] on icon "increase-product-quantity" at bounding box center [89, 172] width 6 height 6
type input "1"
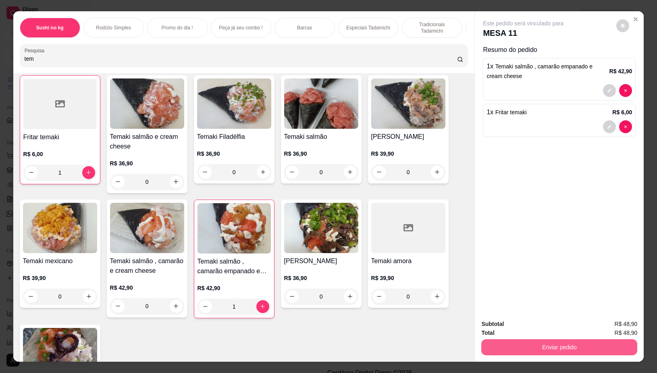
click at [627, 340] on button "Enviar pedido" at bounding box center [559, 348] width 156 height 16
click at [556, 320] on button "Não registrar e enviar pedido" at bounding box center [532, 324] width 84 height 15
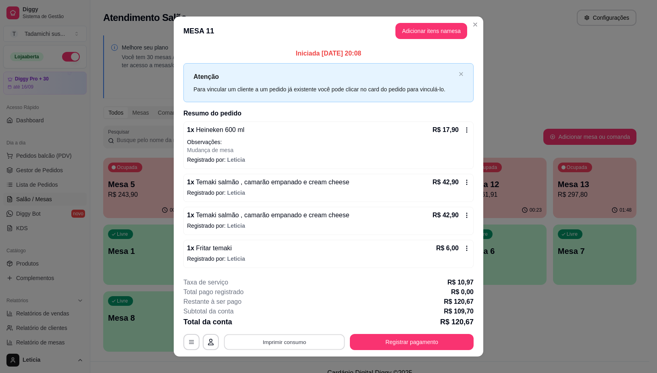
click at [287, 344] on button "Imprimir consumo" at bounding box center [284, 343] width 121 height 16
click at [293, 307] on button "IMPRESSORA" at bounding box center [283, 308] width 62 height 13
click at [444, 31] on button "Adicionar itens na mesa" at bounding box center [431, 31] width 72 height 16
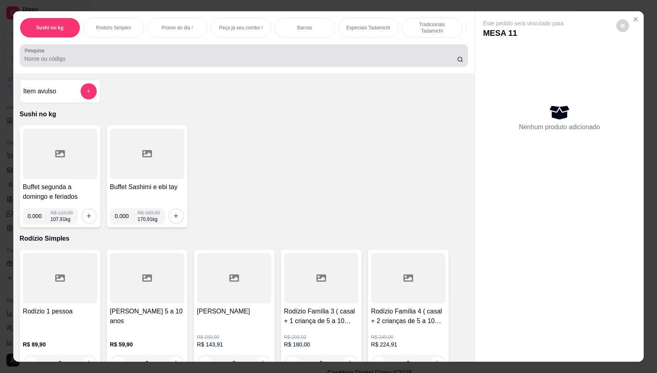
click at [294, 62] on input "Pesquisa" at bounding box center [241, 59] width 432 height 8
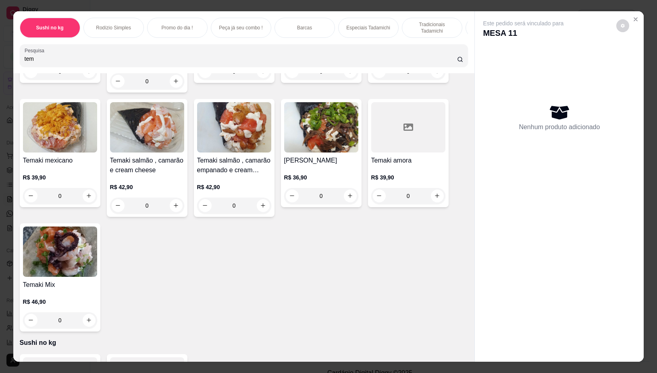
scroll to position [0, 0]
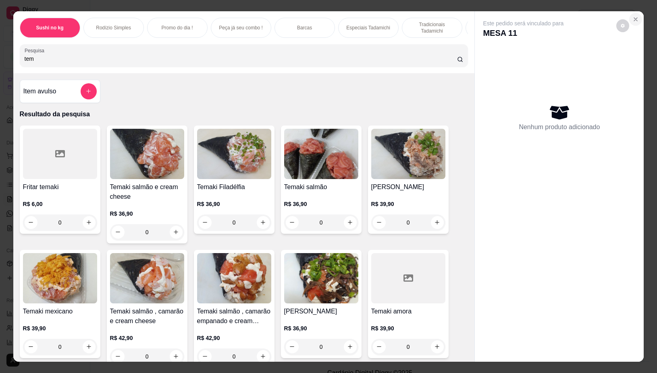
type input "tem"
click at [632, 13] on button "Close" at bounding box center [635, 19] width 13 height 13
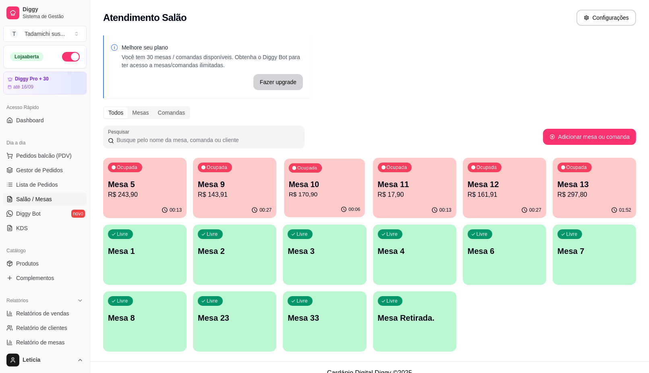
click at [309, 184] on p "Mesa 10" at bounding box center [325, 184] width 72 height 11
click at [424, 181] on p "Mesa 11" at bounding box center [415, 184] width 74 height 11
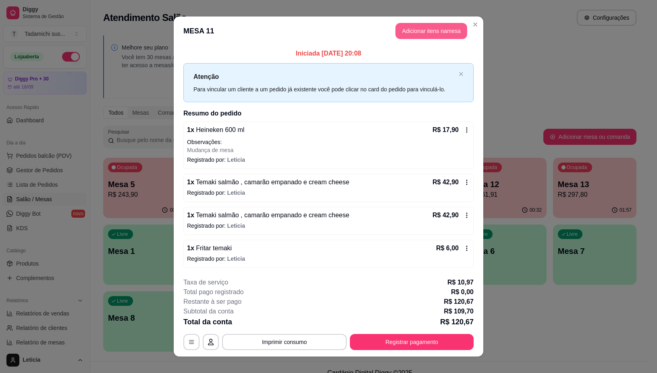
click at [402, 35] on button "Adicionar itens na mesa" at bounding box center [431, 31] width 72 height 16
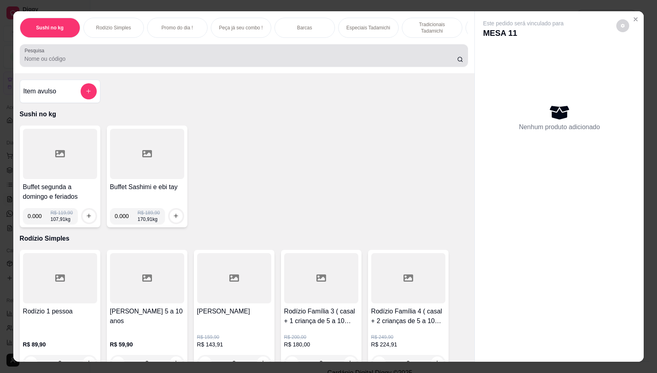
click at [271, 61] on input "Pesquisa" at bounding box center [241, 59] width 432 height 8
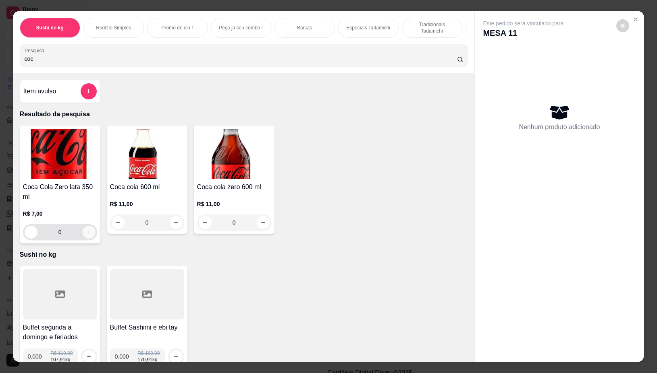
type input "coc"
click at [86, 235] on icon "increase-product-quantity" at bounding box center [89, 232] width 6 height 6
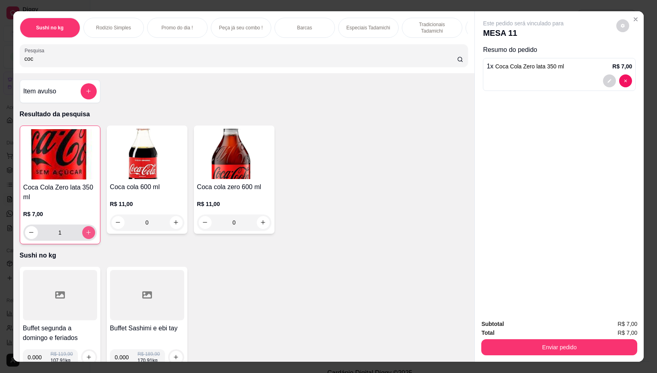
type input "1"
click at [605, 340] on button "Enviar pedido" at bounding box center [559, 348] width 156 height 16
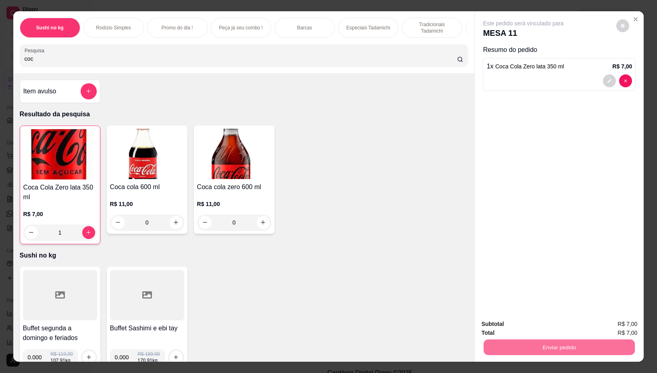
click at [538, 329] on button "Não registrar e enviar pedido" at bounding box center [531, 324] width 81 height 15
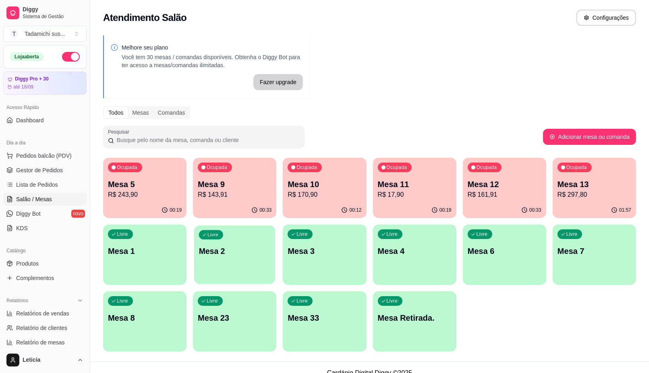
click at [264, 261] on div "Livre Mesa 2" at bounding box center [234, 250] width 81 height 49
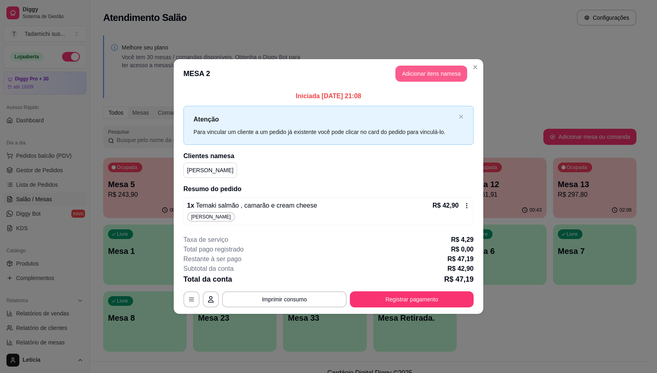
click at [411, 71] on button "Adicionar itens na mesa" at bounding box center [431, 74] width 72 height 16
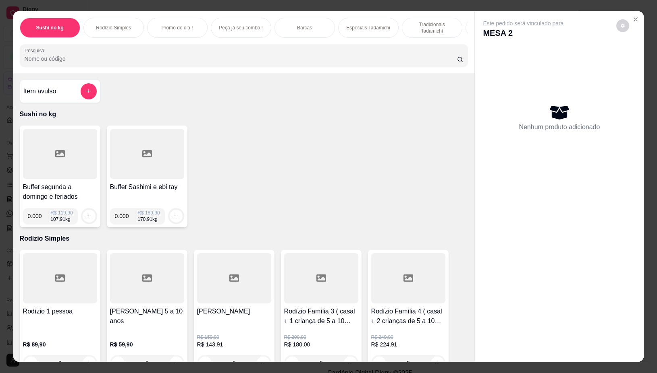
click at [220, 60] on input "Pesquisa" at bounding box center [241, 59] width 432 height 8
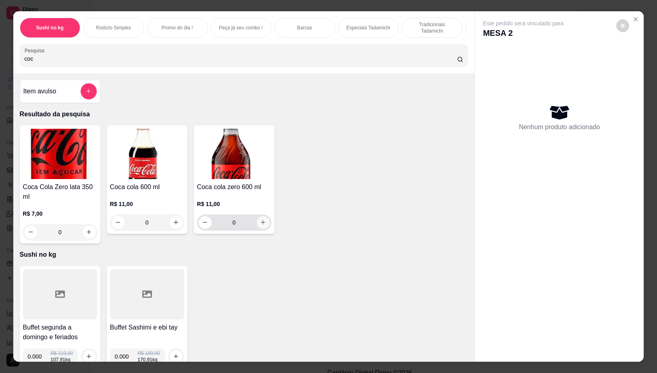
type input "coc"
click at [260, 226] on icon "increase-product-quantity" at bounding box center [263, 223] width 6 height 6
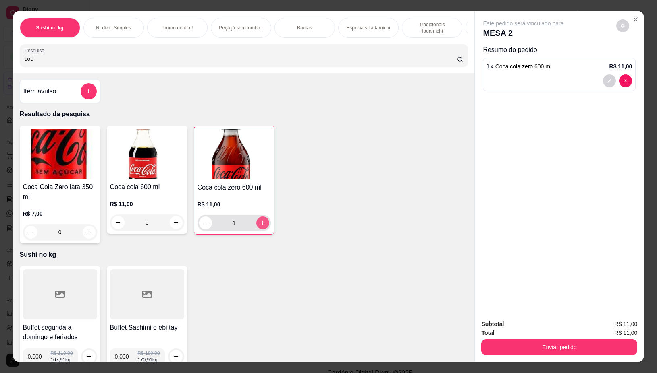
type input "1"
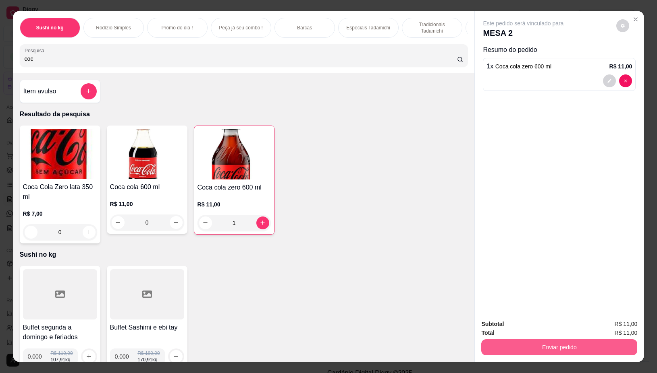
click at [561, 346] on button "Enviar pedido" at bounding box center [559, 348] width 156 height 16
click at [528, 327] on button "Não registrar e enviar pedido" at bounding box center [532, 324] width 84 height 15
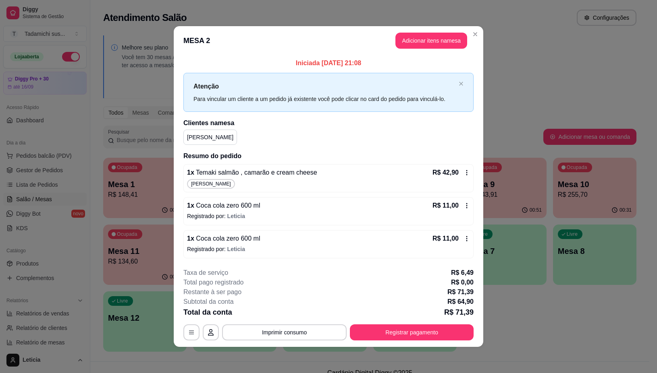
click at [466, 208] on icon at bounding box center [466, 205] width 1 height 5
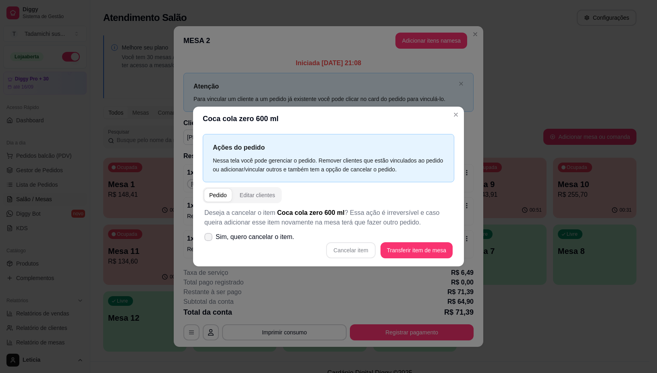
click at [209, 236] on label "Sim, quero cancelar o item." at bounding box center [249, 237] width 96 height 16
click at [209, 238] on input "Sim, quero cancelar o item." at bounding box center [206, 240] width 5 height 5
checkbox input "true"
click at [367, 254] on button "Cancelar item" at bounding box center [351, 250] width 48 height 16
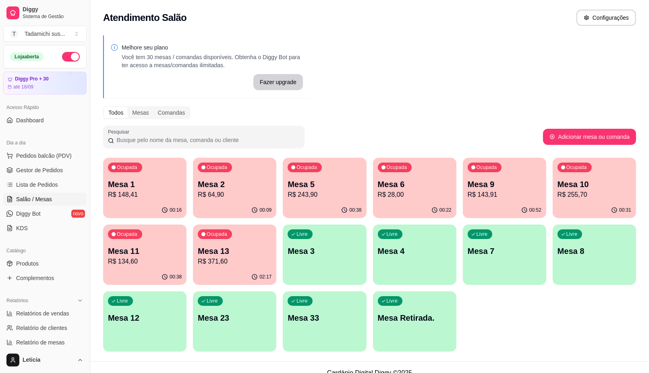
click at [601, 197] on p "R$ 255,70" at bounding box center [594, 195] width 74 height 10
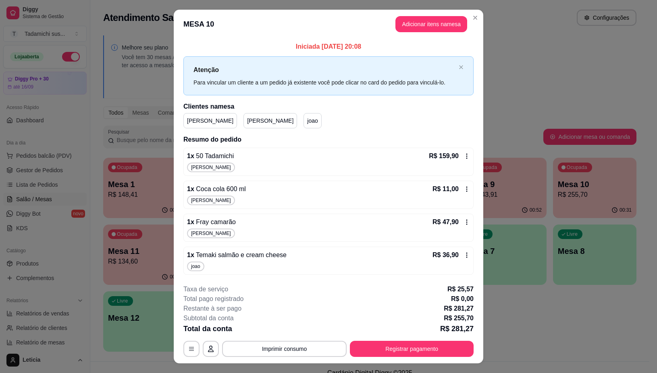
scroll to position [17, 0]
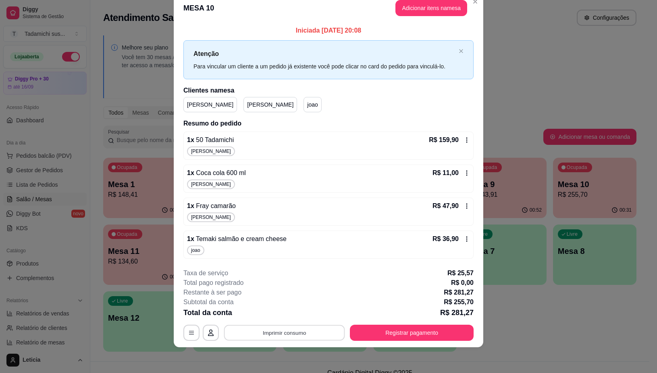
click at [283, 335] on button "Imprimir consumo" at bounding box center [284, 333] width 121 height 16
click at [282, 296] on button "IMPRESSORA" at bounding box center [283, 298] width 60 height 12
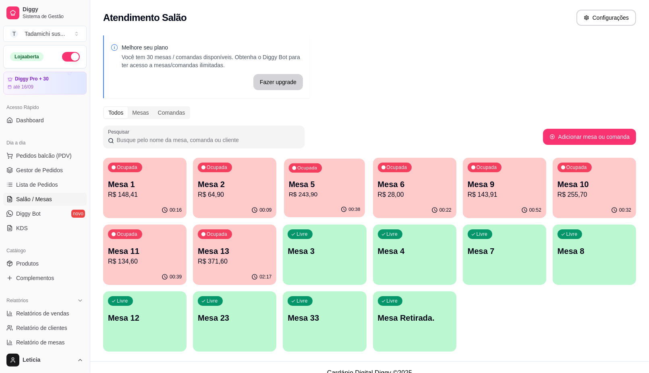
click at [301, 199] on p "R$ 243,90" at bounding box center [325, 194] width 72 height 9
click at [252, 199] on p "R$ 64,90" at bounding box center [235, 195] width 74 height 10
click at [153, 259] on p "R$ 134,60" at bounding box center [145, 262] width 74 height 10
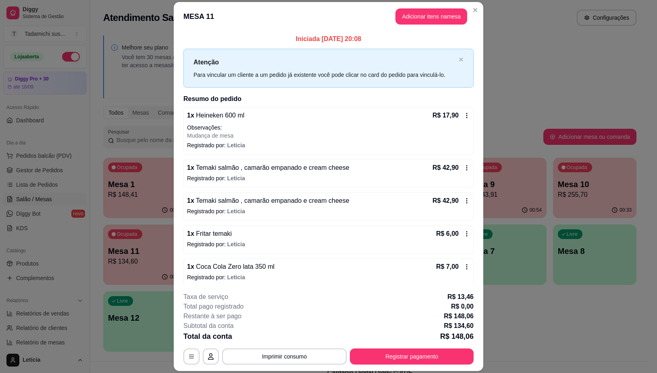
scroll to position [37, 0]
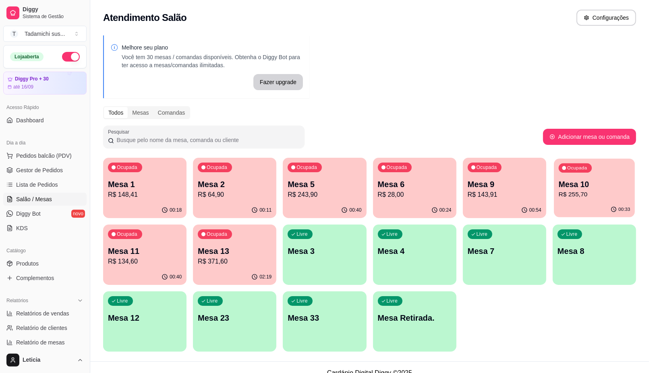
click at [604, 199] on p "R$ 255,70" at bounding box center [595, 194] width 72 height 9
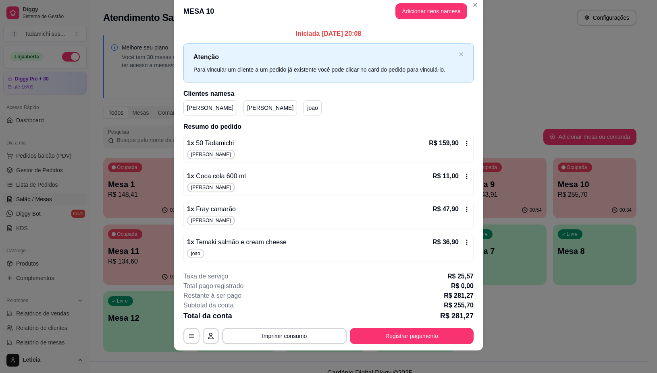
scroll to position [17, 0]
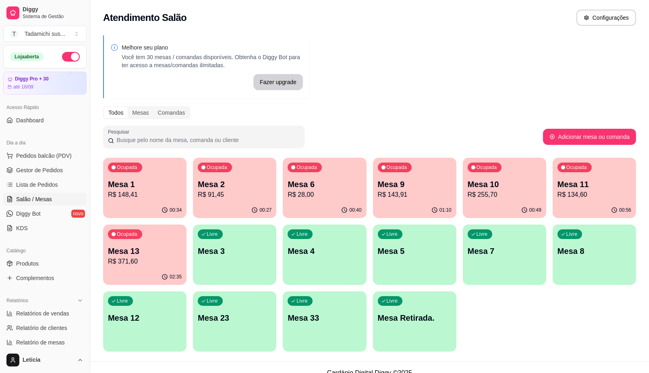
click at [210, 192] on p "R$ 91,45" at bounding box center [235, 195] width 74 height 10
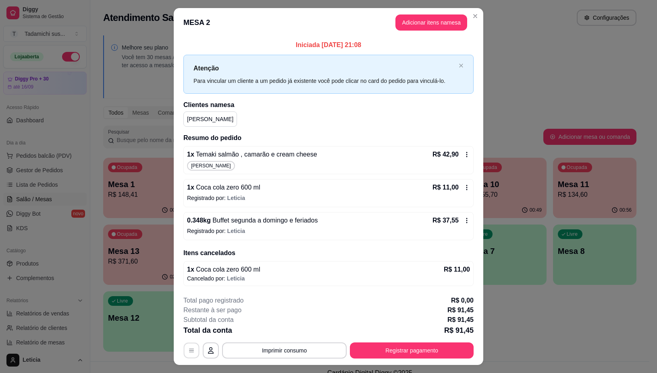
click at [184, 346] on button "button" at bounding box center [192, 351] width 16 height 16
click at [357, 347] on button "Registrar pagamento" at bounding box center [412, 351] width 124 height 16
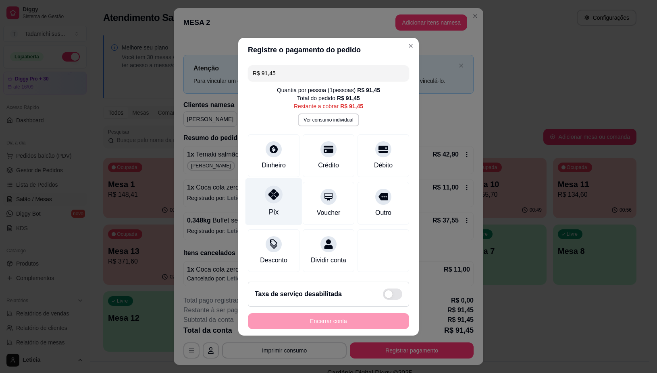
click at [266, 192] on div at bounding box center [274, 195] width 18 height 18
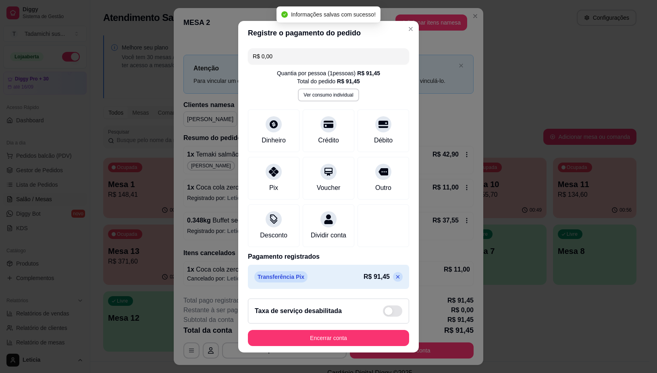
type input "R$ 0,00"
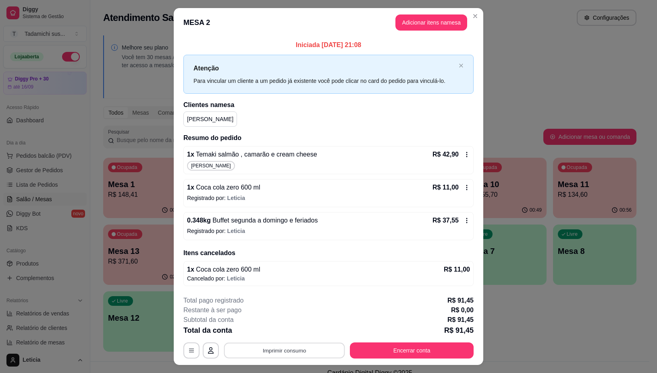
click at [284, 354] on button "Imprimir consumo" at bounding box center [284, 351] width 121 height 16
click at [279, 317] on button "IMPRESSORA" at bounding box center [283, 317] width 60 height 12
click at [404, 351] on button "Encerrar conta" at bounding box center [412, 351] width 124 height 16
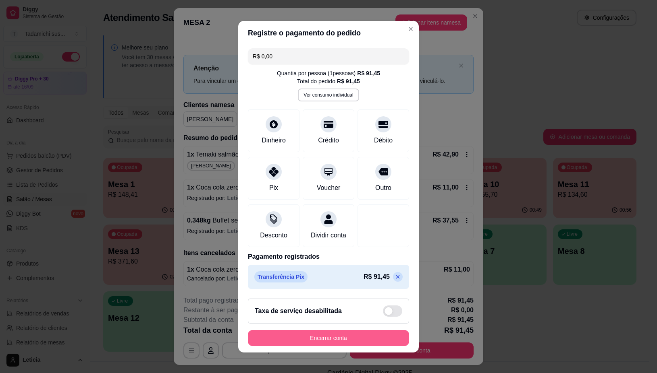
click at [311, 336] on button "Encerrar conta" at bounding box center [328, 338] width 161 height 16
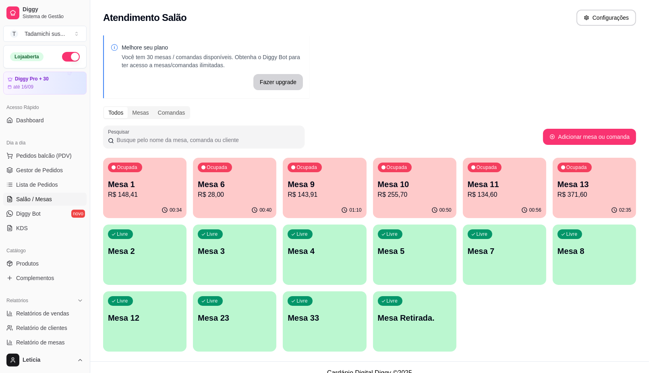
click at [141, 202] on button "Ocupada Mesa 1 R$ 148,41 00:34" at bounding box center [144, 188] width 83 height 60
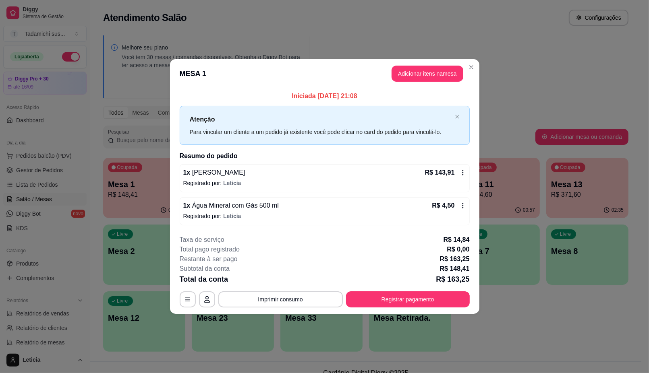
drag, startPoint x: 479, startPoint y: 67, endPoint x: 468, endPoint y: 60, distance: 14.0
click at [478, 66] on div "Melhore seu plano Você tem 30 mesas / comandas disponíveis. Obtenha o Diggy Bot…" at bounding box center [365, 196] width 551 height 331
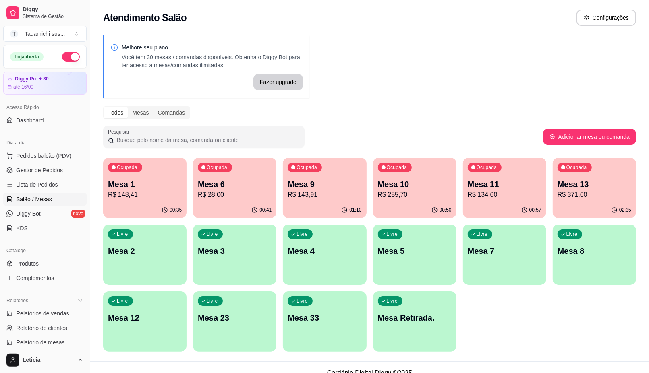
click at [138, 206] on div "00:35" at bounding box center [144, 211] width 83 height 16
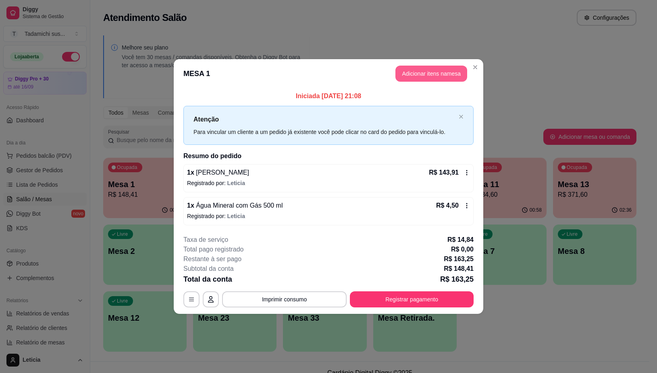
click at [452, 73] on button "Adicionar itens na mesa" at bounding box center [431, 74] width 72 height 16
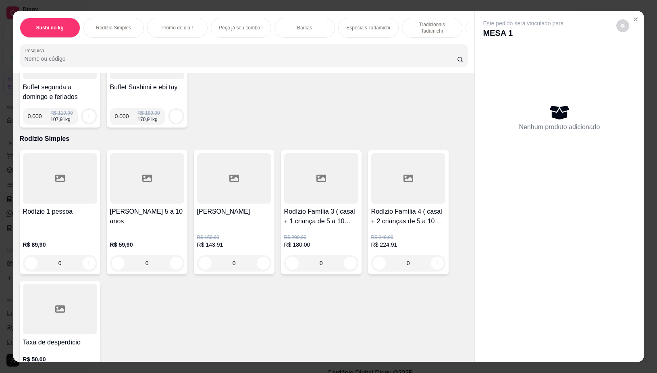
scroll to position [101, 0]
click at [260, 265] on icon "increase-product-quantity" at bounding box center [263, 262] width 6 height 6
type input "1"
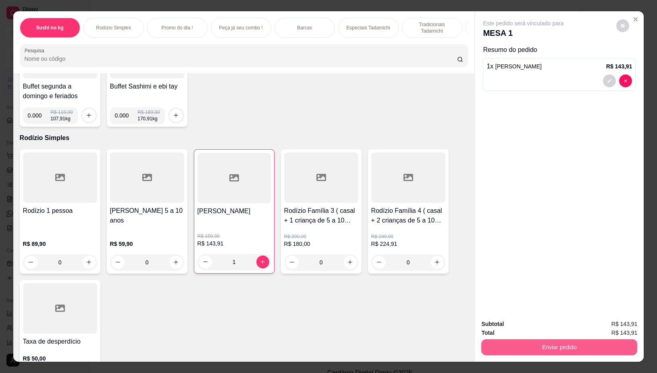
click at [530, 340] on button "Enviar pedido" at bounding box center [559, 348] width 156 height 16
click at [528, 321] on button "Não registrar e enviar pedido" at bounding box center [532, 324] width 84 height 15
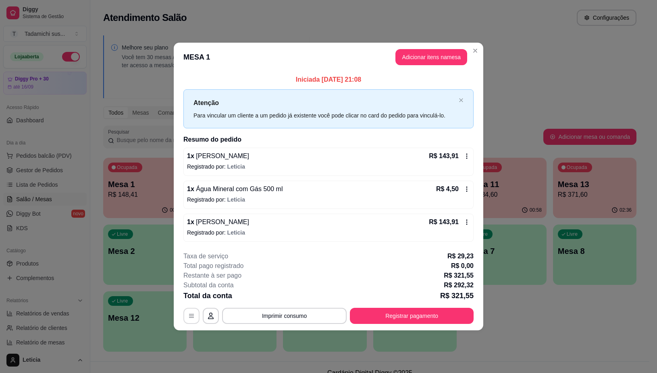
click at [190, 319] on icon "button" at bounding box center [191, 316] width 6 height 6
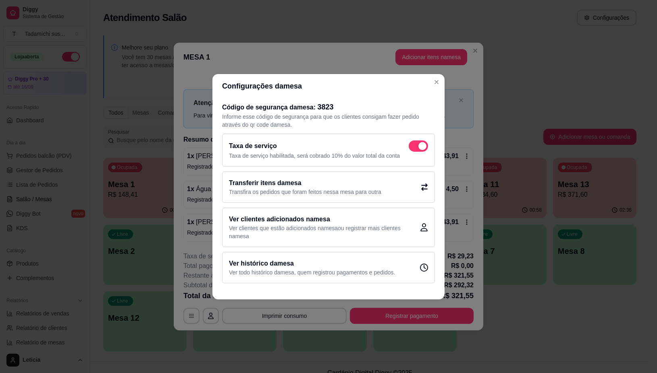
click at [416, 146] on span at bounding box center [417, 146] width 19 height 11
click at [413, 147] on input "checkbox" at bounding box center [410, 149] width 5 height 5
checkbox input "false"
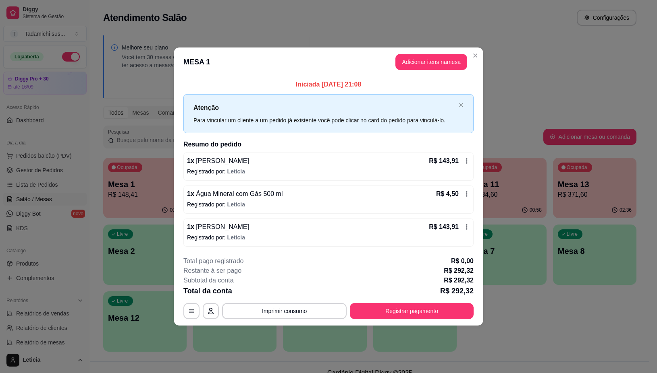
click at [466, 164] on icon at bounding box center [466, 161] width 1 height 5
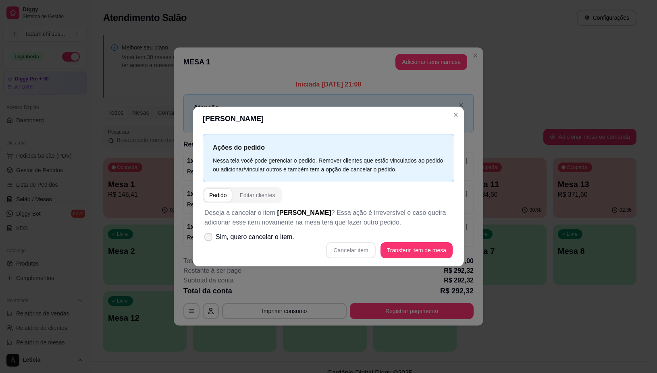
click at [251, 233] on span "Sim, quero cancelar o item." at bounding box center [254, 237] width 79 height 10
click at [209, 238] on input "Sim, quero cancelar o item." at bounding box center [206, 240] width 5 height 5
checkbox input "true"
click at [359, 242] on div "Deseja a cancelar o item Rodízio Casal ? Essa ação é irreversível e caso queira…" at bounding box center [328, 233] width 251 height 60
click at [358, 256] on button "Cancelar item" at bounding box center [350, 250] width 49 height 16
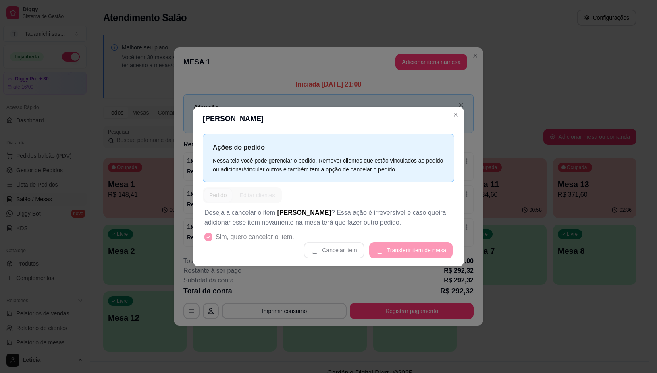
click at [358, 256] on div "Cancelar item Transferir item de mesa" at bounding box center [328, 250] width 248 height 16
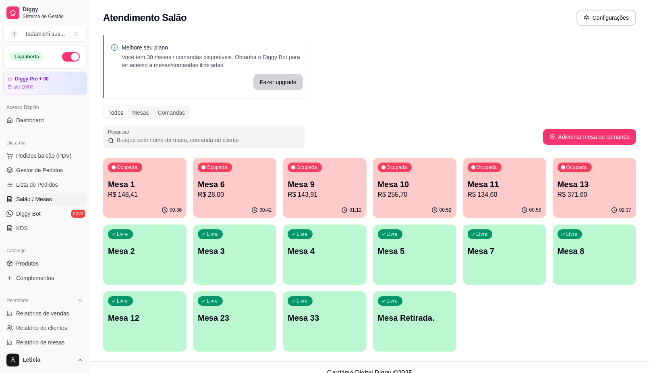
click at [411, 323] on p "Mesa Retirada." at bounding box center [415, 318] width 74 height 11
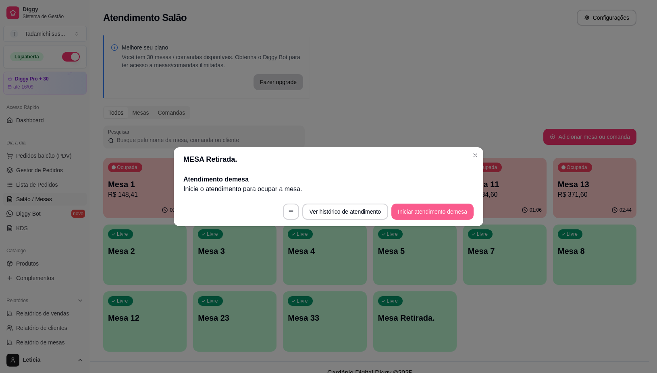
click at [424, 214] on button "Iniciar atendimento de mesa" at bounding box center [432, 212] width 82 height 16
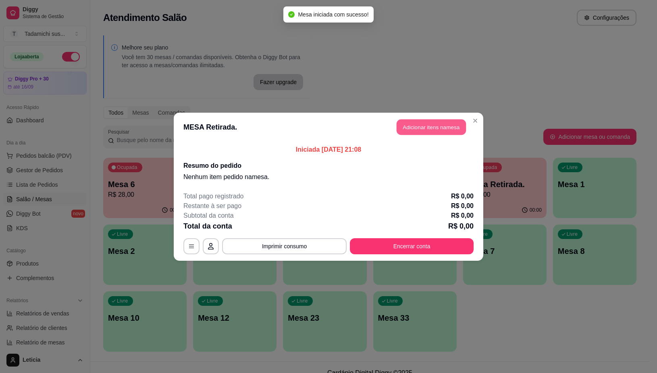
click at [428, 129] on button "Adicionar itens na mesa" at bounding box center [430, 127] width 69 height 16
click at [429, 127] on div "Item avulso Sushi no kg Buffet segunda a domingo e feriados 0.000 R$ 119,90 107…" at bounding box center [241, 219] width 475 height 298
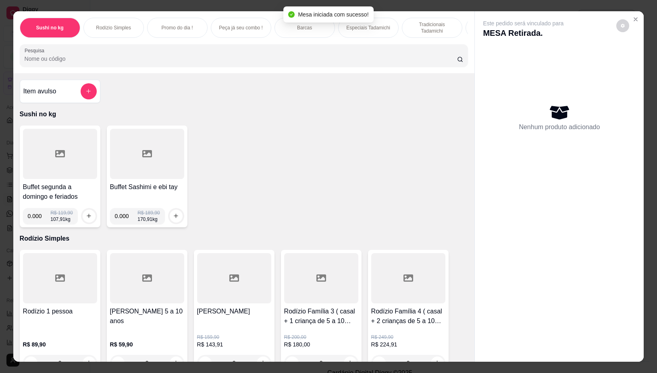
click at [304, 57] on div at bounding box center [244, 56] width 439 height 16
click at [295, 55] on div at bounding box center [244, 56] width 439 height 16
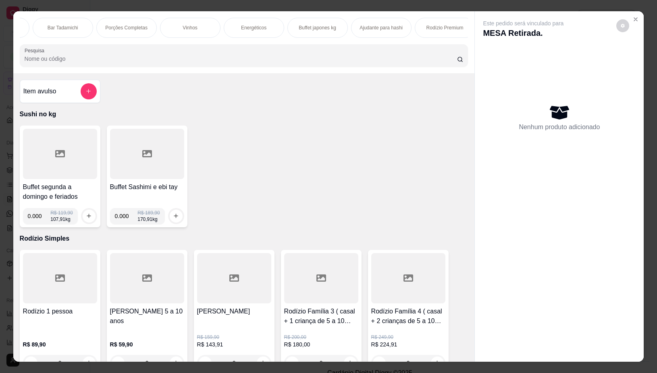
scroll to position [0, 1585]
click at [427, 27] on p "Rodízio Premium" at bounding box center [437, 28] width 37 height 6
click at [427, 27] on div "Sushi no kg Rodízio Simples Promo do dia ! Peça já seu combo ! Barcas Especiais…" at bounding box center [243, 42] width 461 height 62
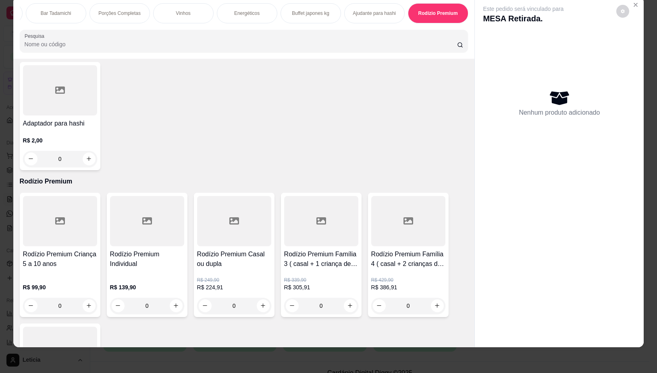
scroll to position [9472, 0]
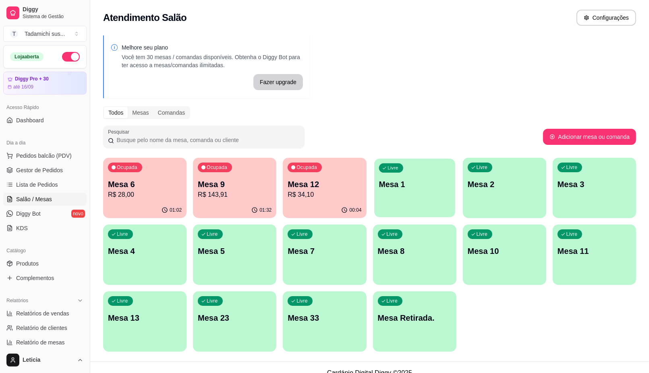
click at [395, 192] on div "Livre Mesa 1" at bounding box center [414, 183] width 81 height 49
click at [429, 190] on p "Mesa 1" at bounding box center [415, 184] width 74 height 11
click at [489, 188] on p "Mesa 2" at bounding box center [505, 184] width 74 height 11
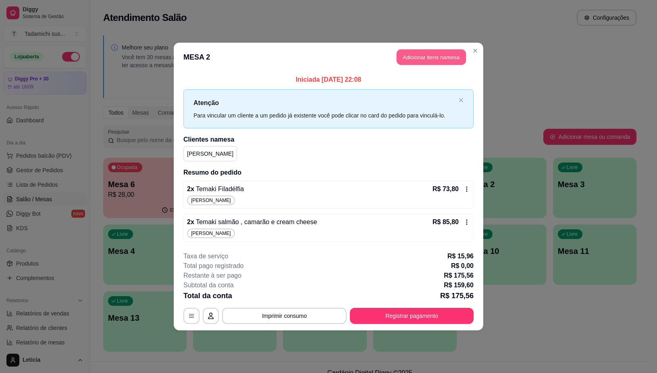
click at [445, 50] on button "Adicionar itens na mesa" at bounding box center [430, 58] width 69 height 16
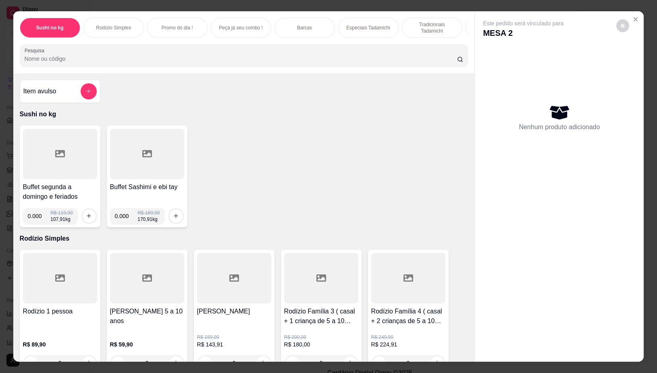
click at [436, 26] on p "Tradicionais Tadamichi" at bounding box center [431, 27] width 47 height 13
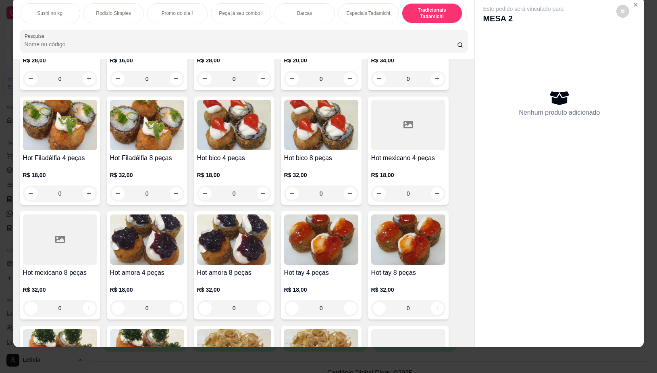
scroll to position [4349, 0]
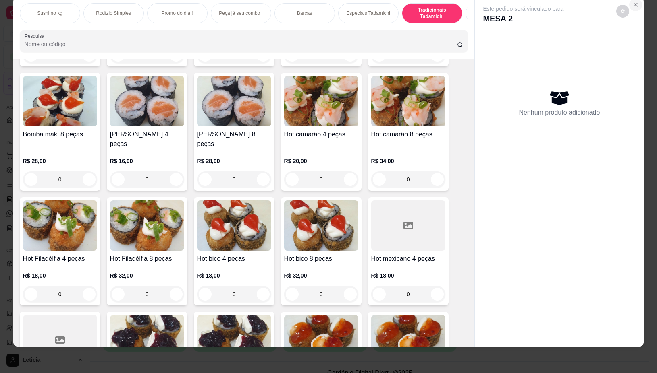
click at [634, 6] on icon "Close" at bounding box center [635, 4] width 3 height 3
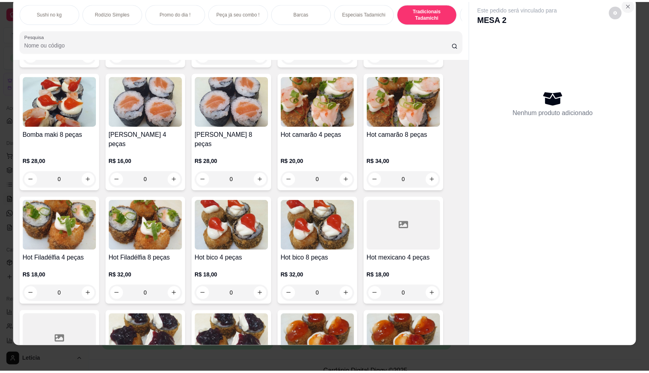
scroll to position [0, 0]
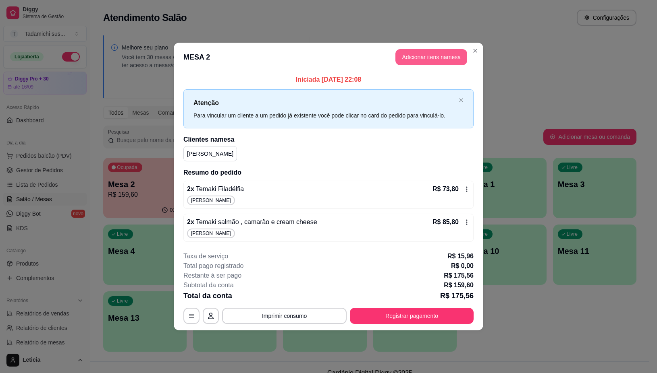
click at [411, 58] on button "Adicionar itens na mesa" at bounding box center [431, 57] width 72 height 16
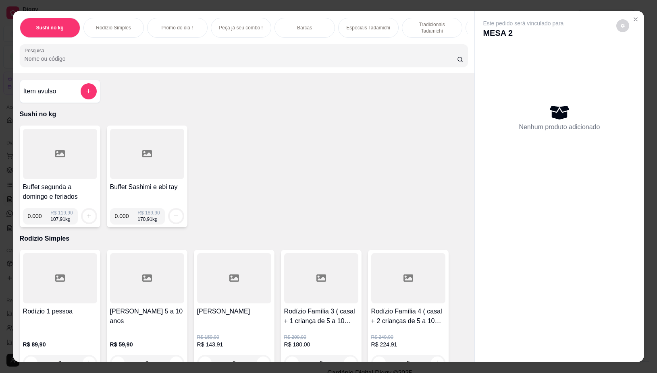
click at [313, 63] on input "Pesquisa" at bounding box center [241, 59] width 432 height 8
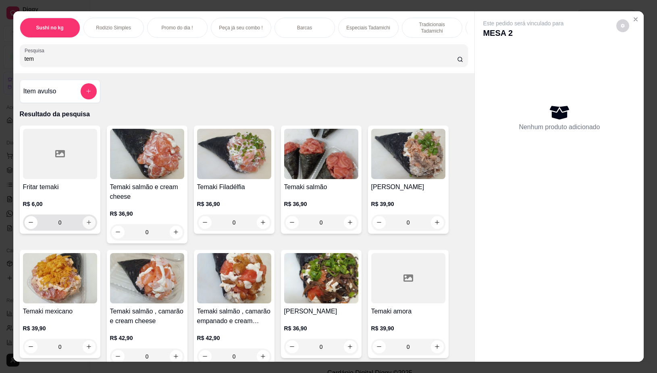
type input "tem"
click at [87, 225] on icon "increase-product-quantity" at bounding box center [89, 223] width 4 height 4
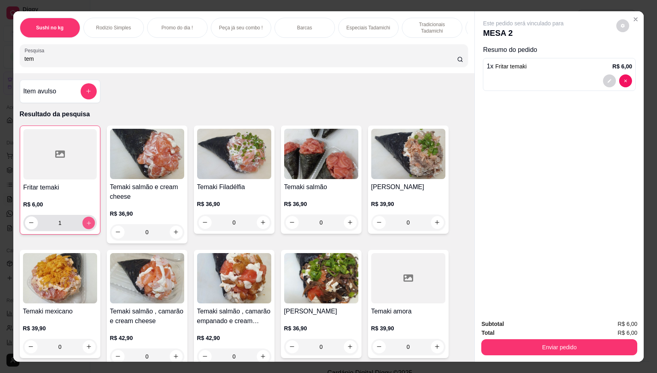
click at [85, 226] on icon "increase-product-quantity" at bounding box center [88, 223] width 6 height 6
type input "2"
click at [563, 338] on div "Enviar pedido" at bounding box center [559, 347] width 156 height 18
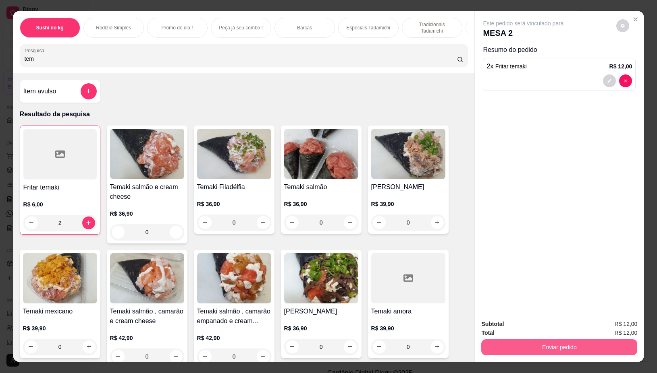
click at [567, 341] on button "Enviar pedido" at bounding box center [559, 348] width 156 height 16
click at [540, 329] on button "Não registrar e enviar pedido" at bounding box center [531, 324] width 81 height 15
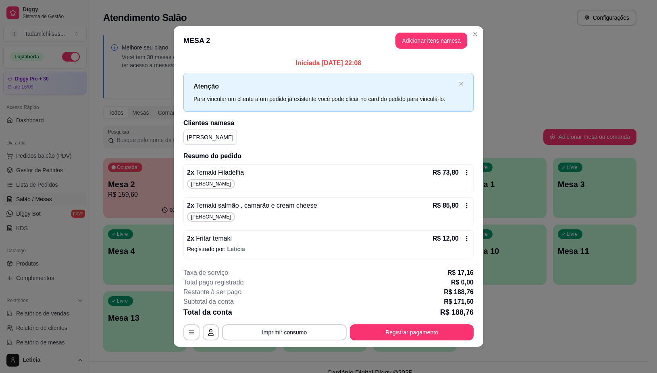
click at [465, 237] on icon at bounding box center [466, 239] width 6 height 6
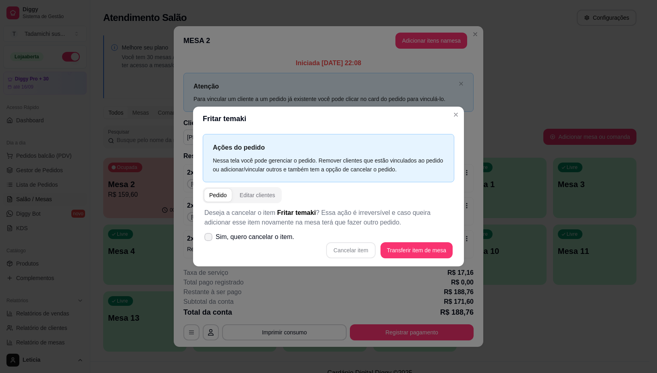
click at [213, 234] on label "Sim, quero cancelar o item." at bounding box center [249, 237] width 96 height 16
click at [209, 238] on input "Sim, quero cancelar o item." at bounding box center [206, 240] width 5 height 5
checkbox input "true"
click at [345, 247] on button "Cancelar item" at bounding box center [350, 250] width 49 height 16
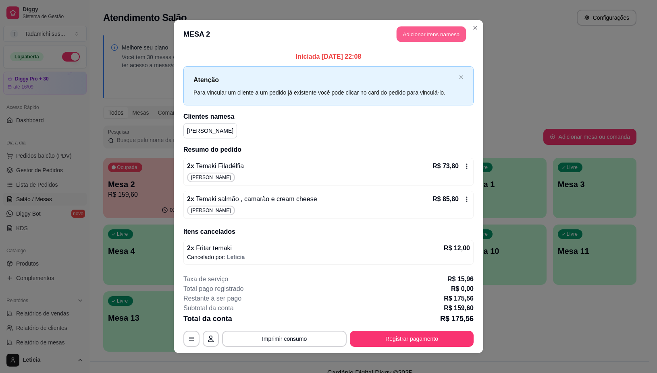
click at [422, 39] on button "Adicionar itens na mesa" at bounding box center [430, 35] width 69 height 16
click at [298, 61] on input "Pesquisa" at bounding box center [241, 59] width 432 height 8
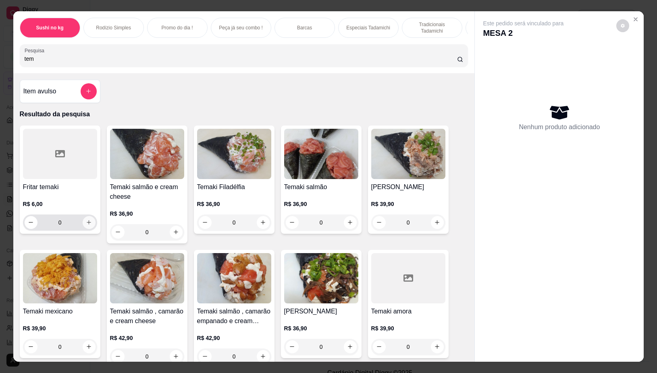
type input "tem"
click at [86, 226] on icon "increase-product-quantity" at bounding box center [89, 223] width 6 height 6
type input "1"
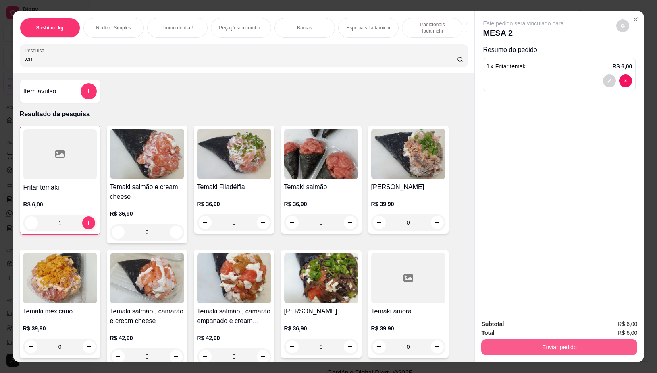
click at [526, 348] on button "Enviar pedido" at bounding box center [559, 348] width 156 height 16
click at [524, 325] on button "Não registrar e enviar pedido" at bounding box center [531, 324] width 81 height 15
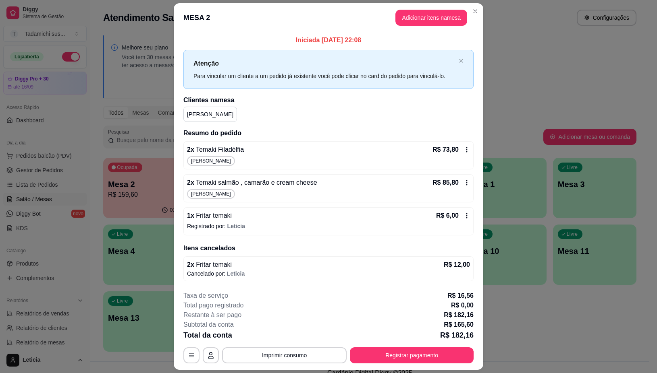
click at [310, 350] on button "Imprimir consumo" at bounding box center [284, 356] width 124 height 16
click at [284, 317] on button "IMPRESSORA" at bounding box center [283, 321] width 62 height 13
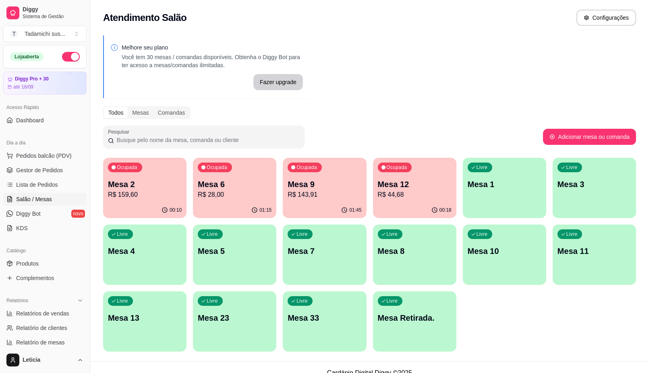
click at [385, 204] on div "00:18" at bounding box center [414, 211] width 83 height 16
